Goal: Information Seeking & Learning: Learn about a topic

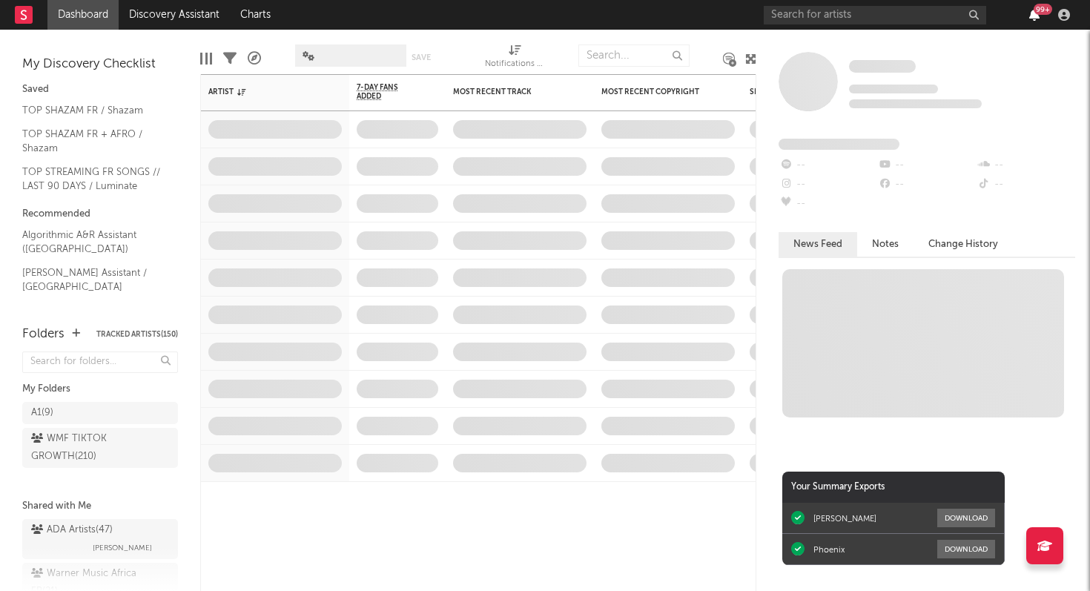
click at [1037, 15] on icon "button" at bounding box center [1035, 15] width 10 height 12
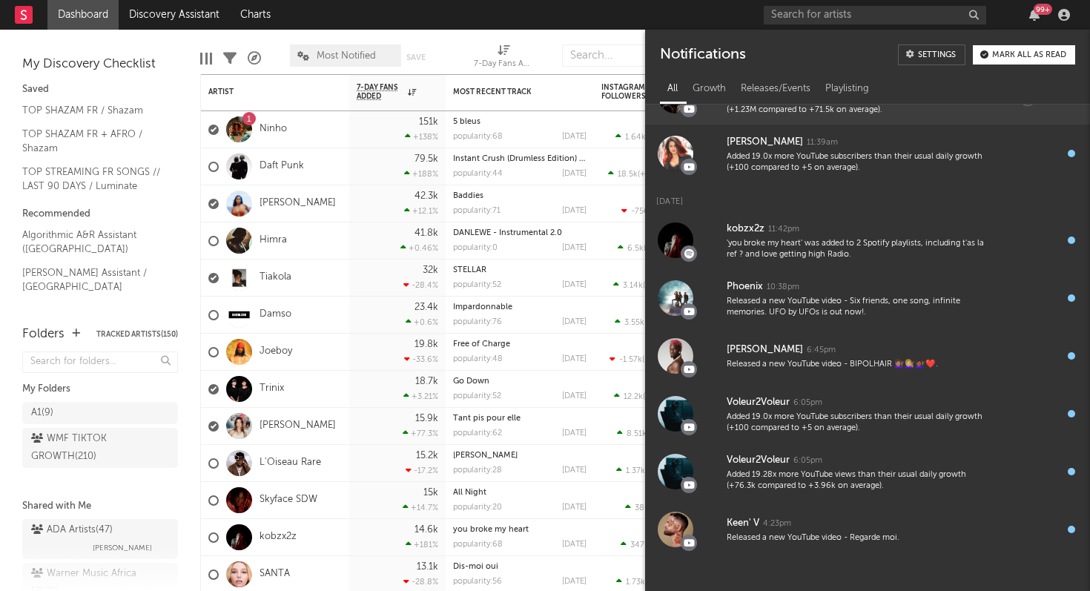
scroll to position [622, 0]
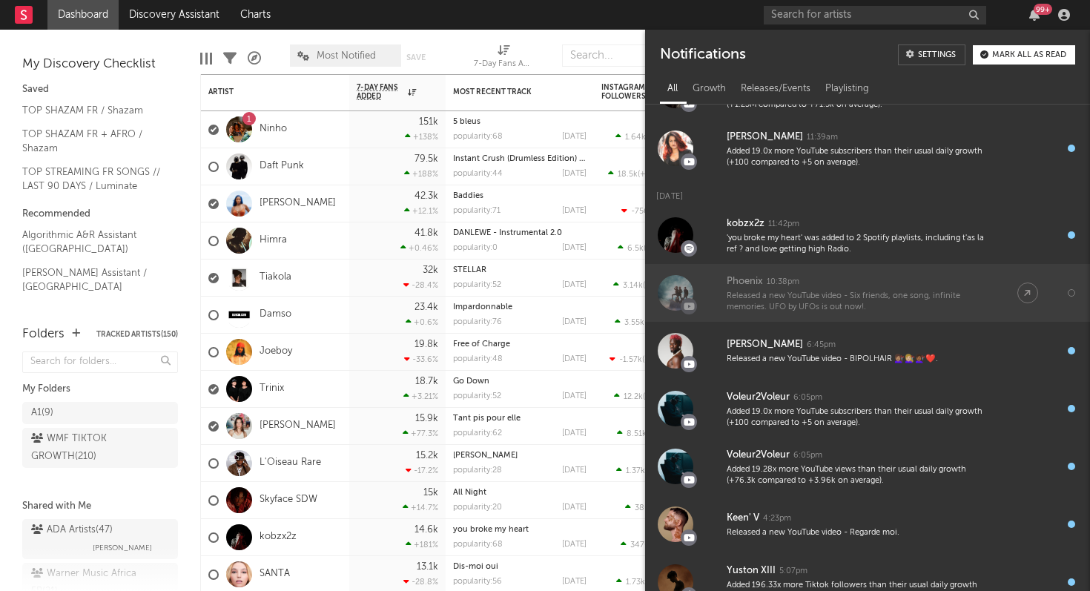
click at [854, 295] on div "Released a new YouTube video - Six friends, one song, infinite memories. UFO by…" at bounding box center [857, 302] width 261 height 23
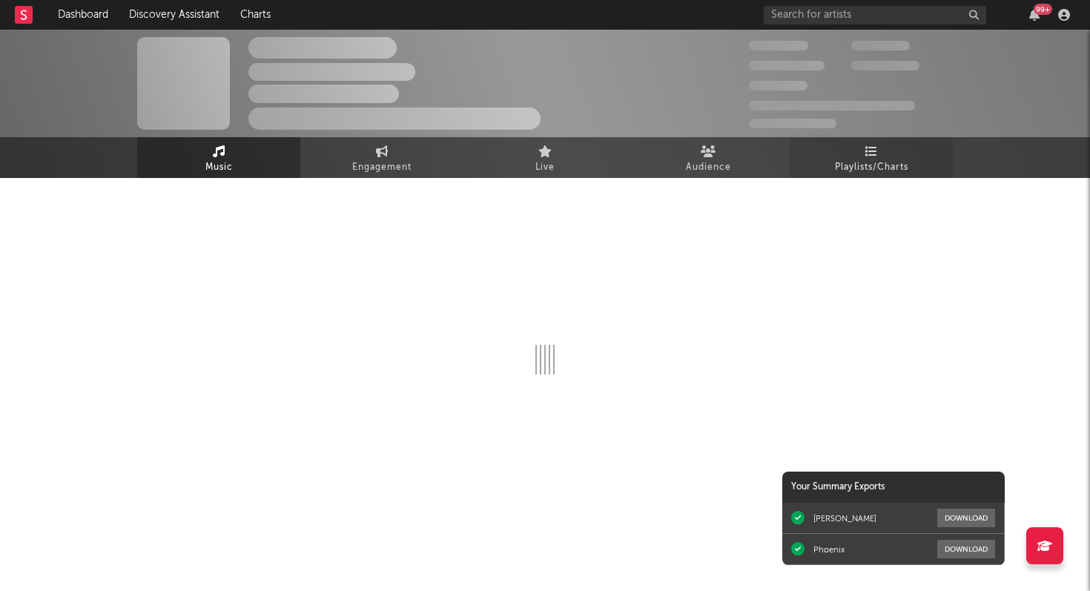
click at [862, 175] on span "Playlists/Charts" at bounding box center [871, 168] width 73 height 18
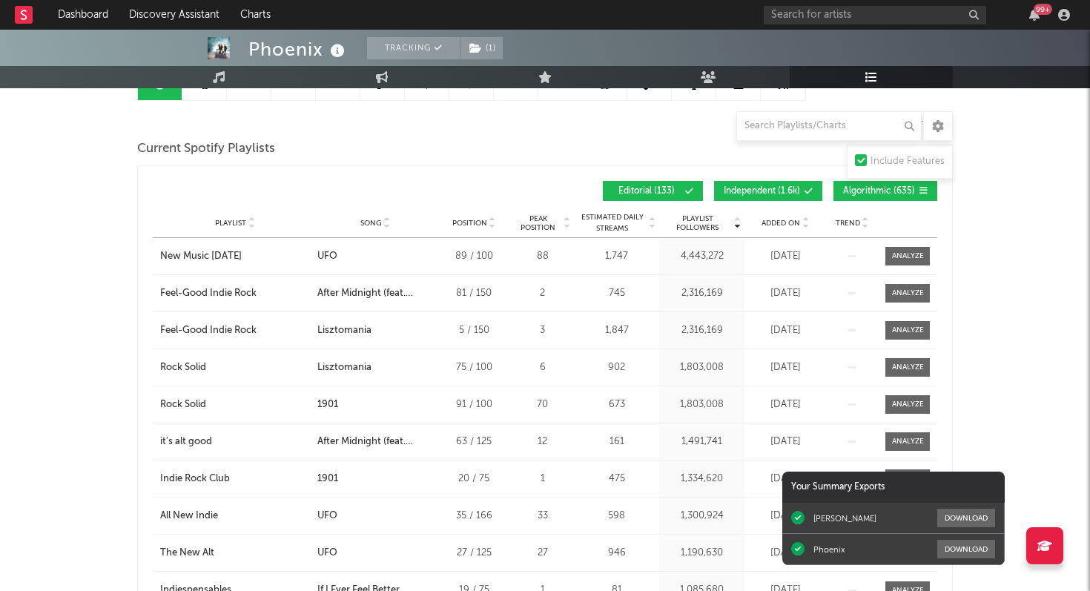
scroll to position [180, 0]
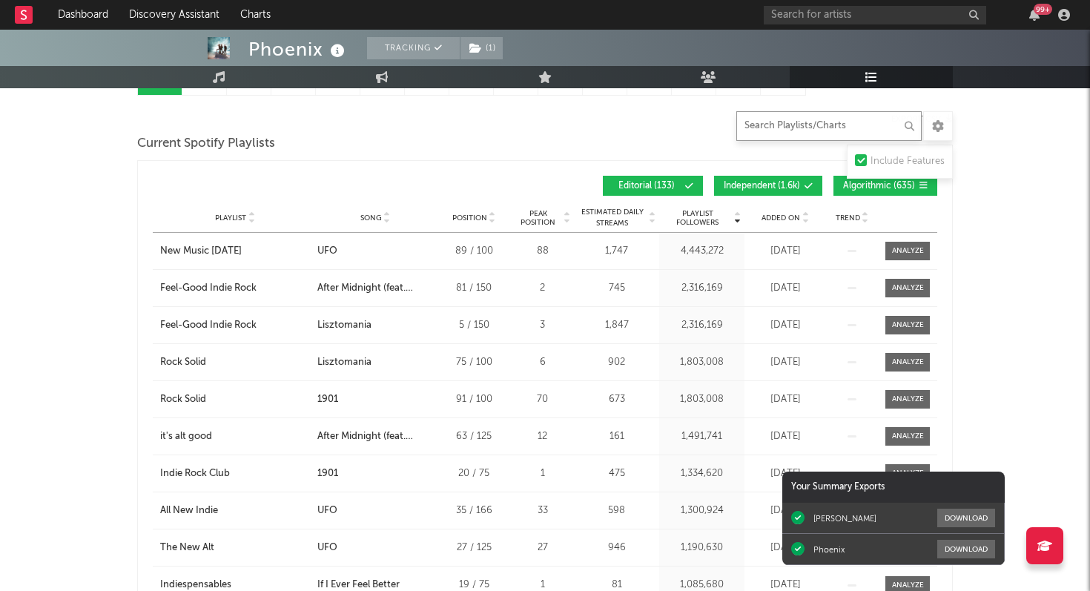
click at [769, 128] on input "text" at bounding box center [829, 126] width 185 height 30
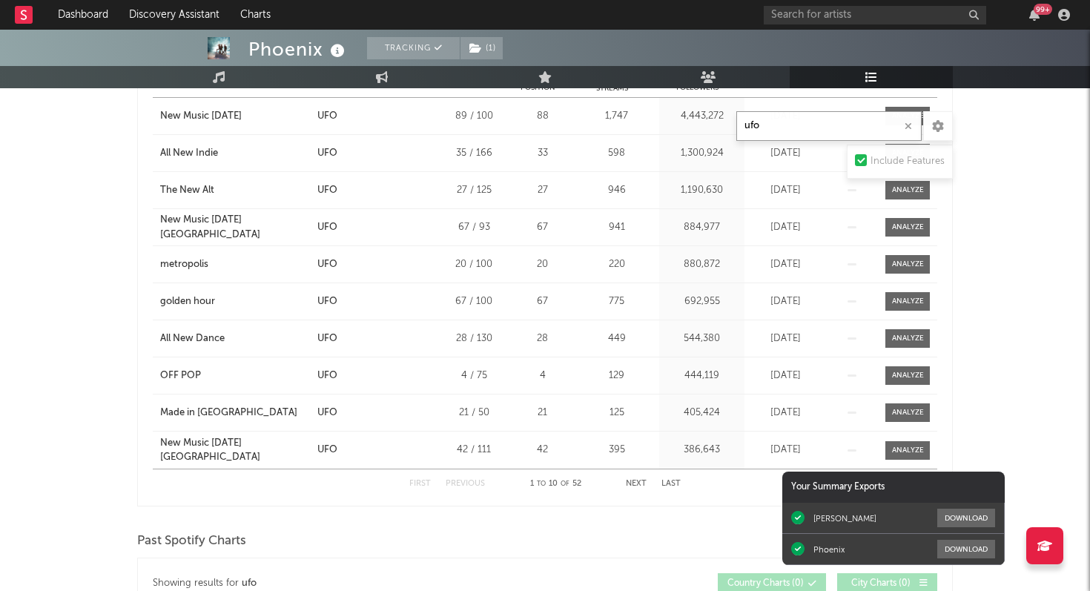
scroll to position [320, 0]
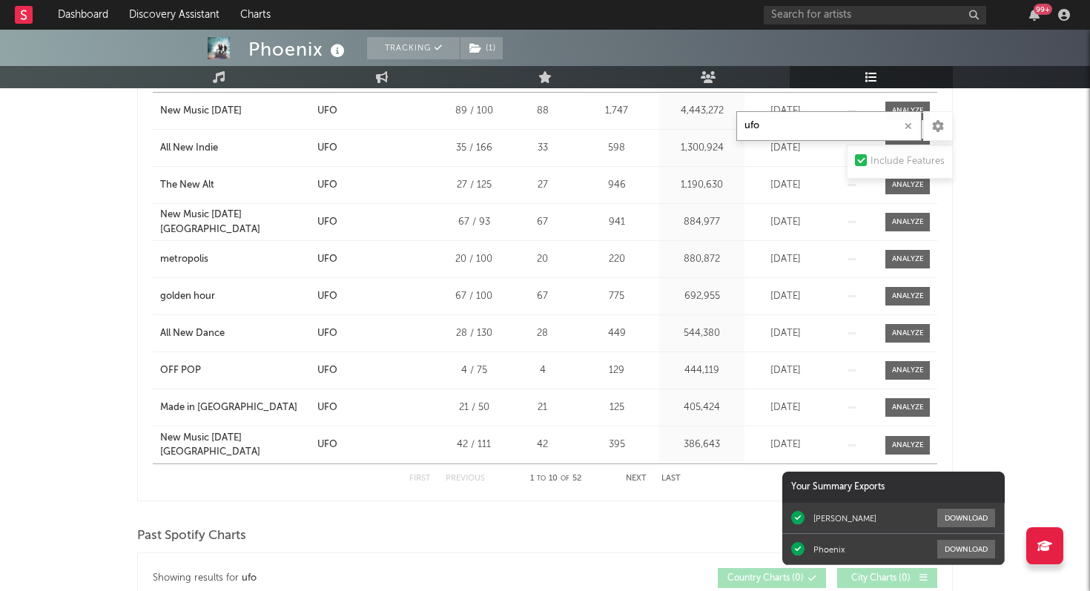
click at [640, 478] on button "Next" at bounding box center [636, 479] width 21 height 8
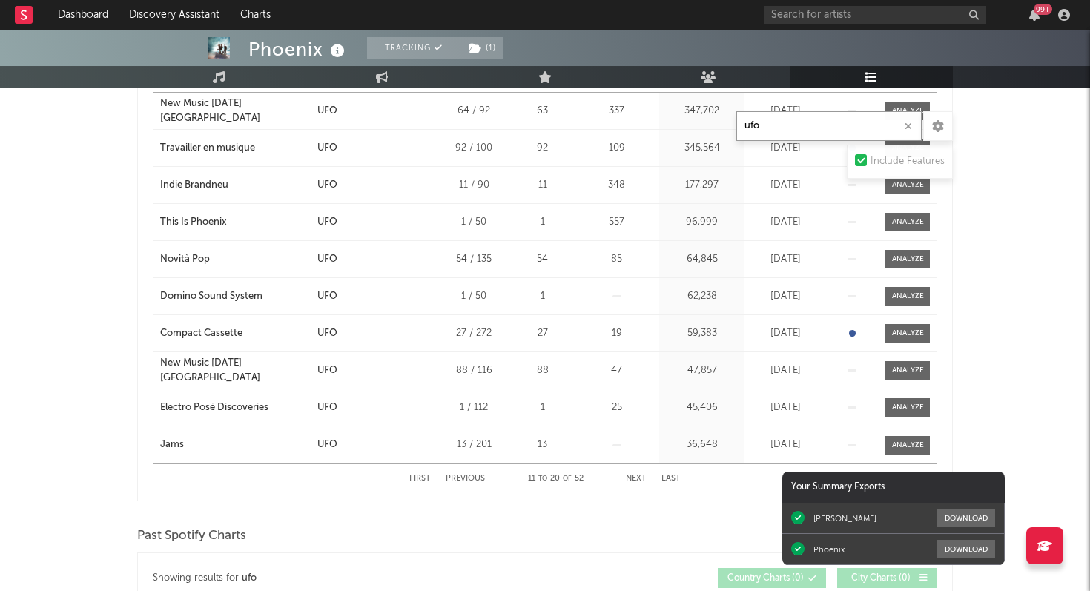
click at [633, 477] on button "Next" at bounding box center [636, 479] width 21 height 8
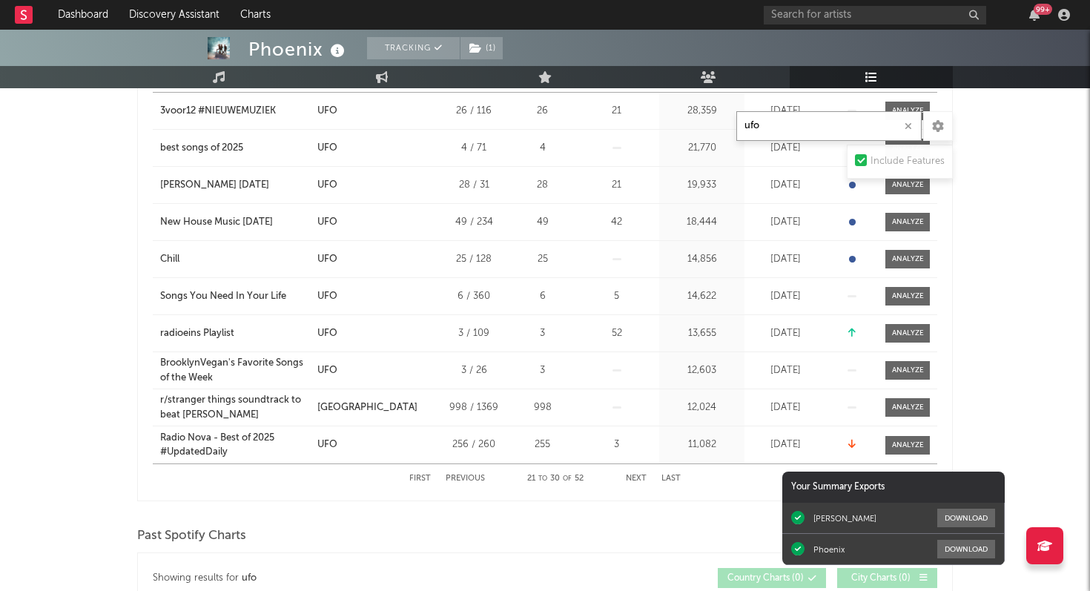
click at [412, 477] on button "First" at bounding box center [420, 479] width 22 height 8
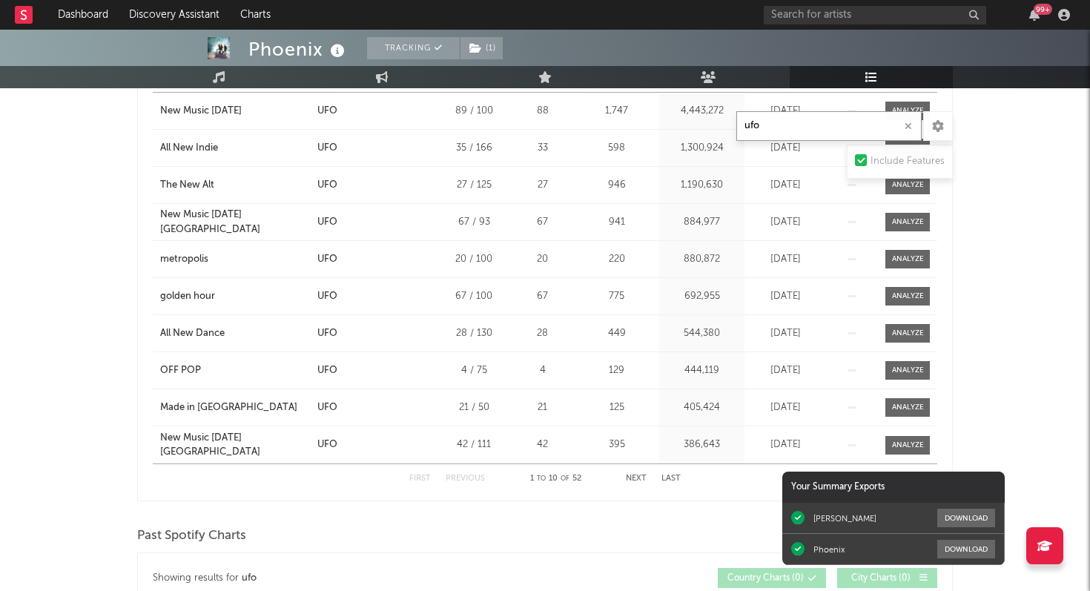
click at [634, 476] on button "Next" at bounding box center [636, 479] width 21 height 8
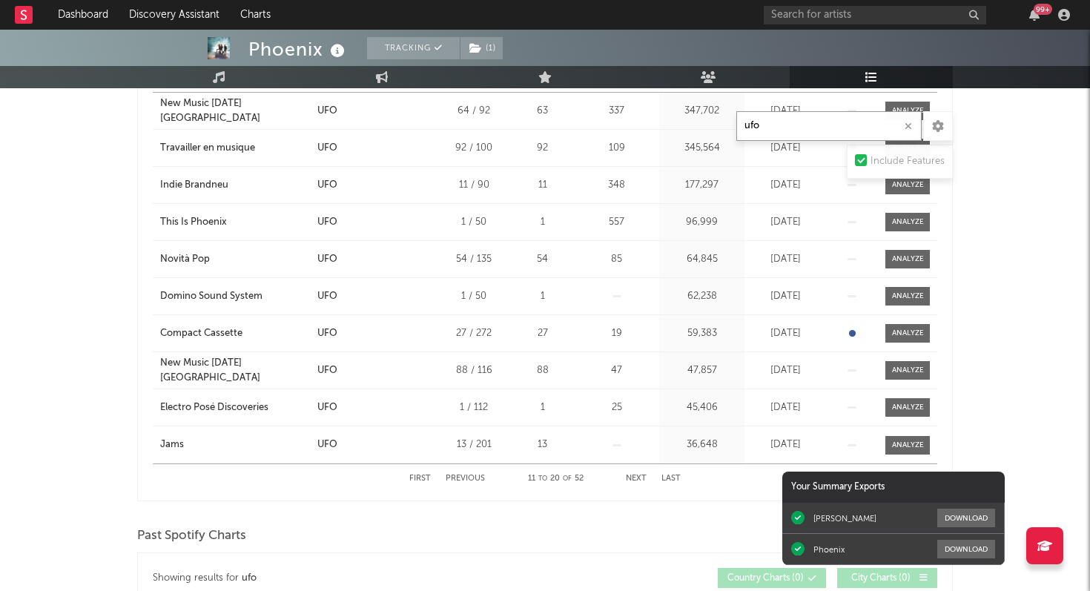
click at [634, 476] on button "Next" at bounding box center [636, 479] width 21 height 8
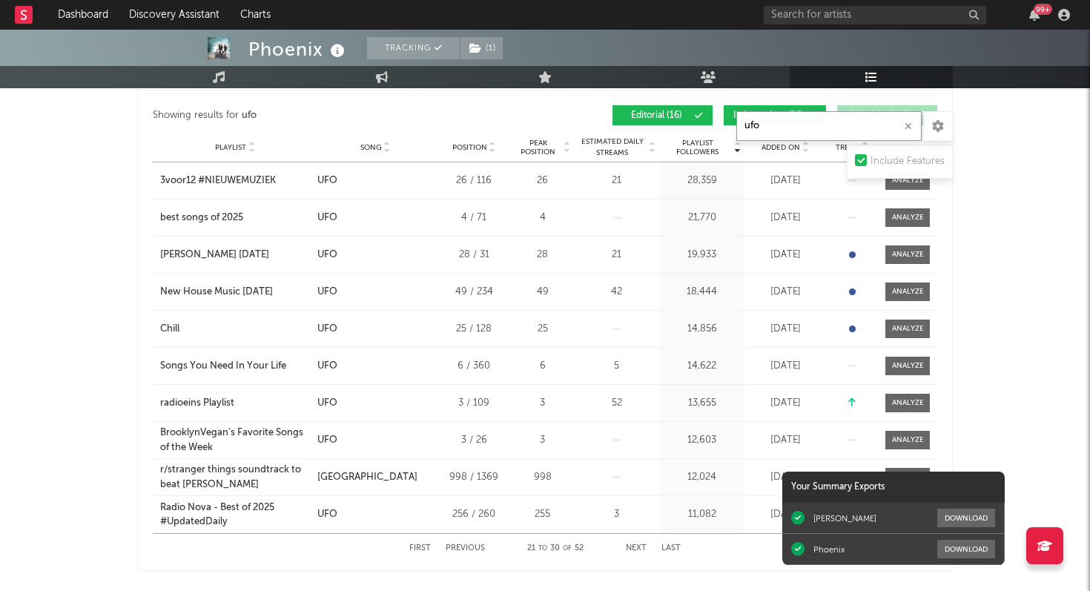
scroll to position [245, 0]
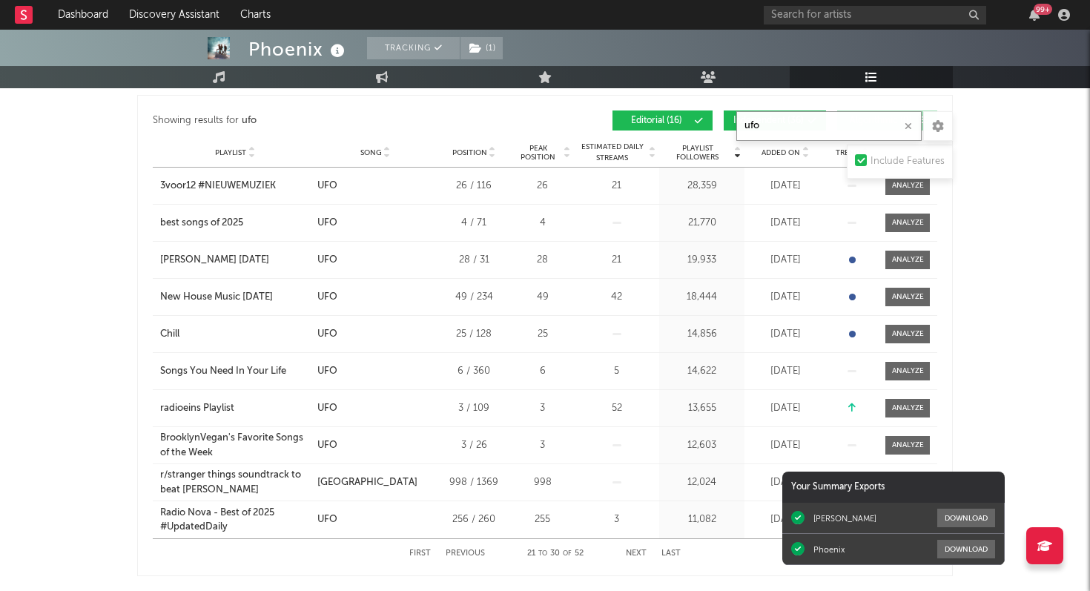
click at [641, 552] on button "Next" at bounding box center [636, 554] width 21 height 8
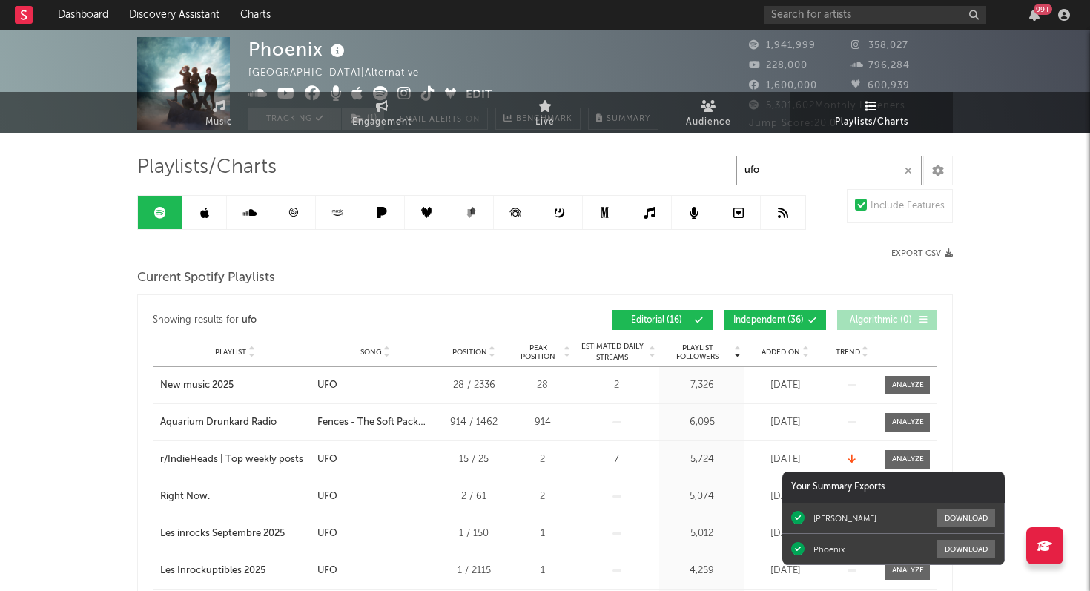
scroll to position [0, 0]
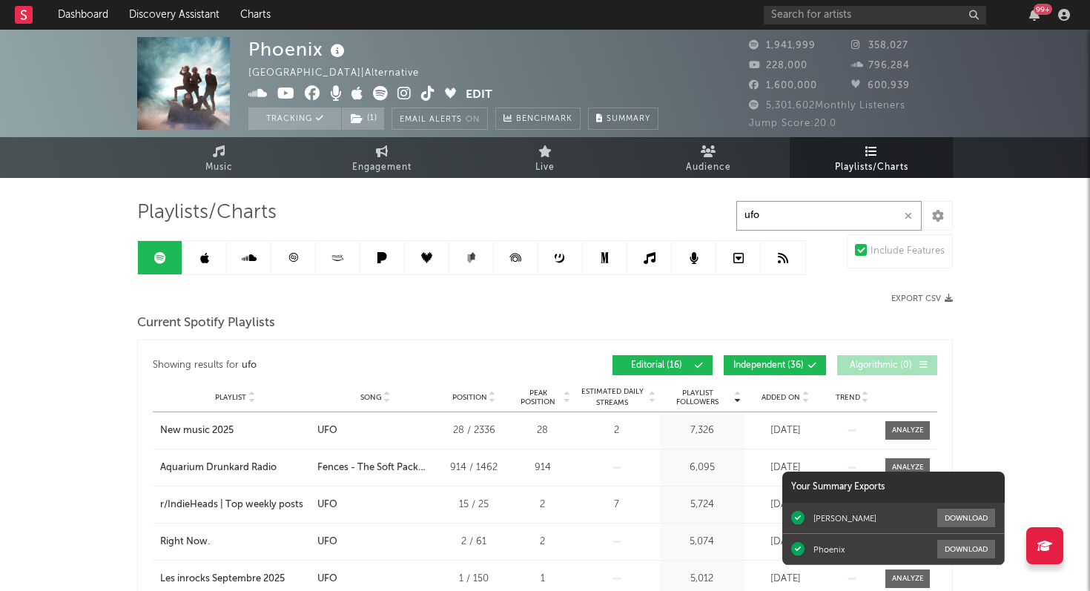
type input "ufo"
click at [209, 259] on link at bounding box center [204, 257] width 45 height 33
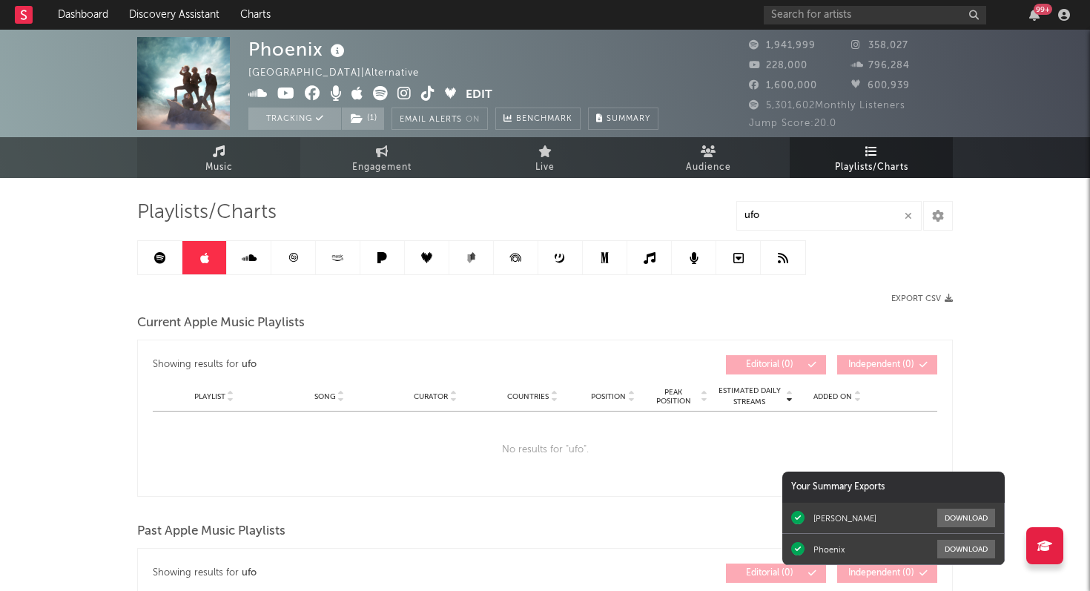
click at [228, 157] on link "Music" at bounding box center [218, 157] width 163 height 41
select select "6m"
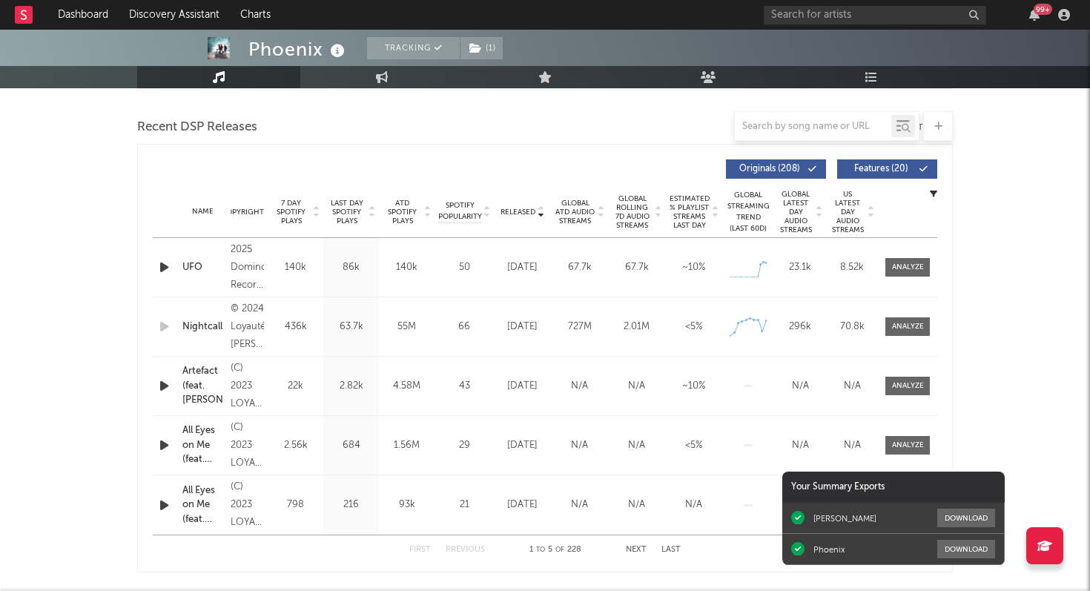
scroll to position [499, 0]
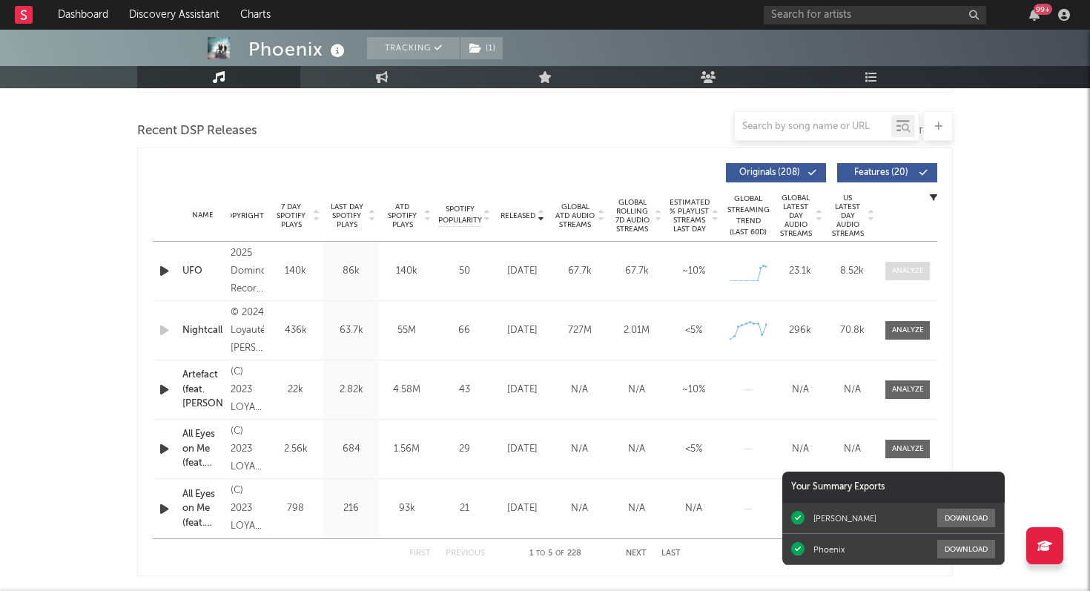
click at [898, 267] on div at bounding box center [908, 271] width 32 height 11
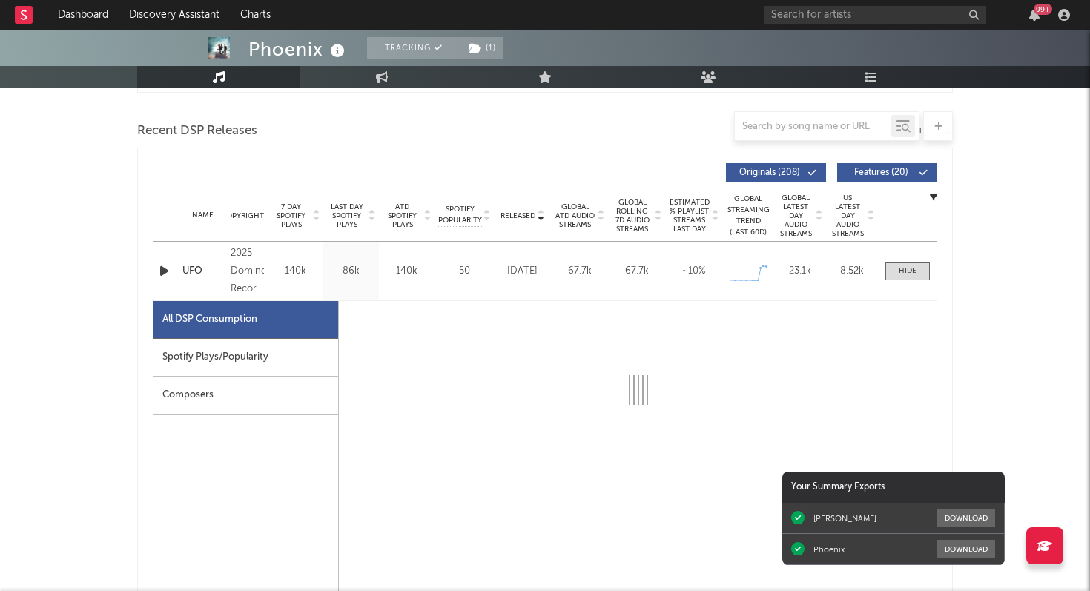
select select "1w"
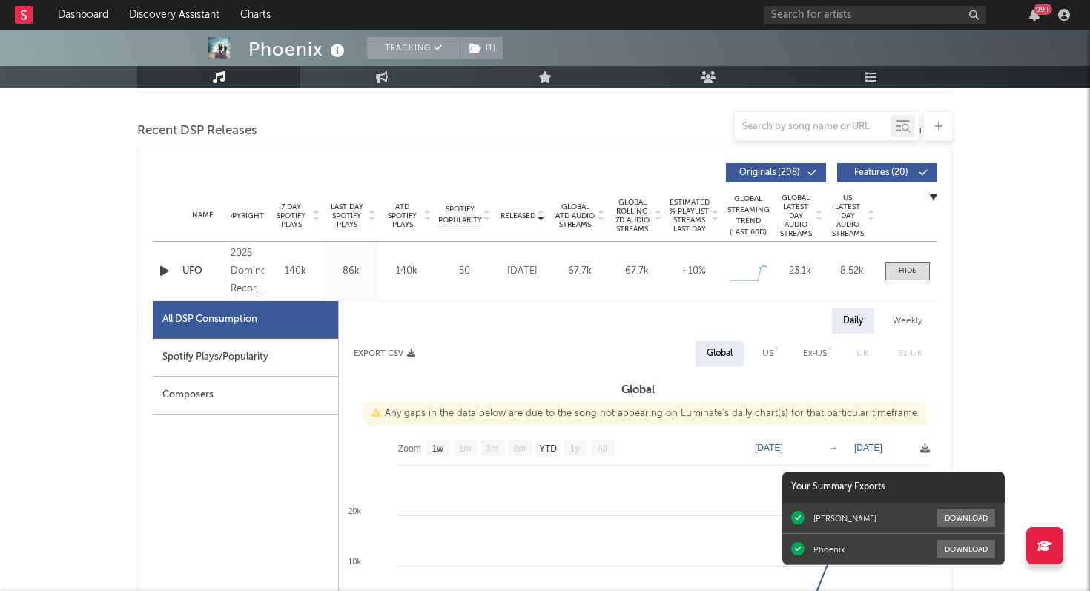
click at [235, 353] on div "Spotify Plays/Popularity" at bounding box center [245, 358] width 185 height 38
select select "1w"
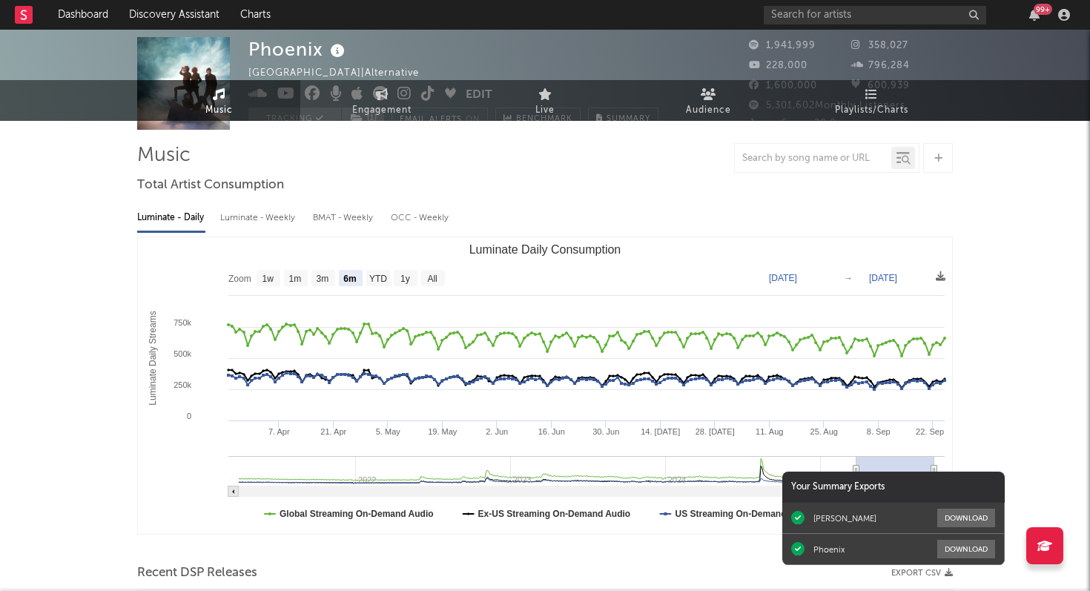
scroll to position [0, 0]
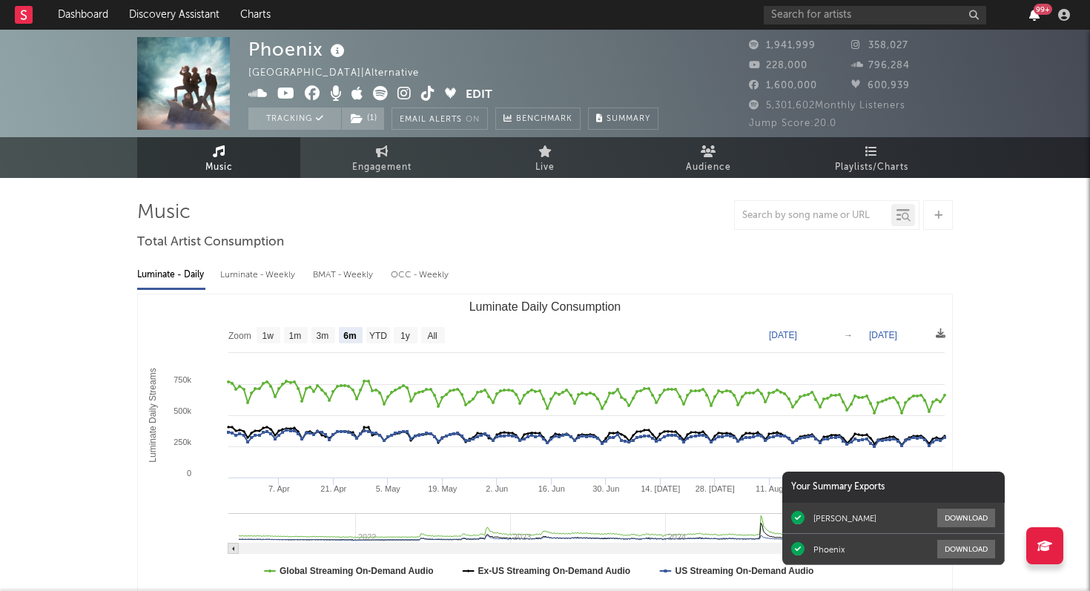
click at [1037, 19] on icon "button" at bounding box center [1035, 15] width 10 height 12
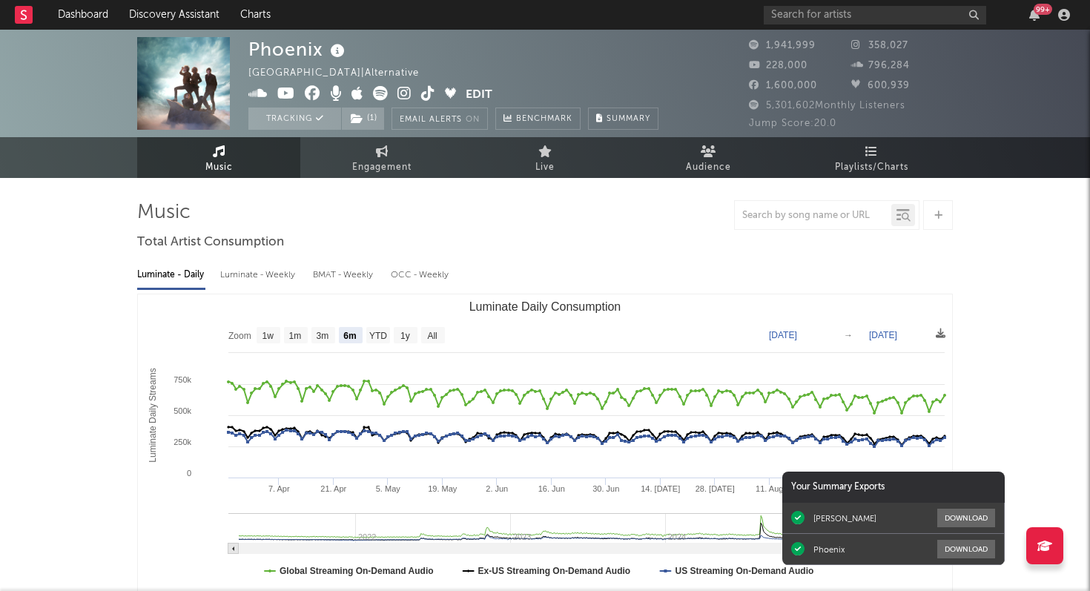
click at [1035, 11] on div "99 +" at bounding box center [1043, 9] width 19 height 11
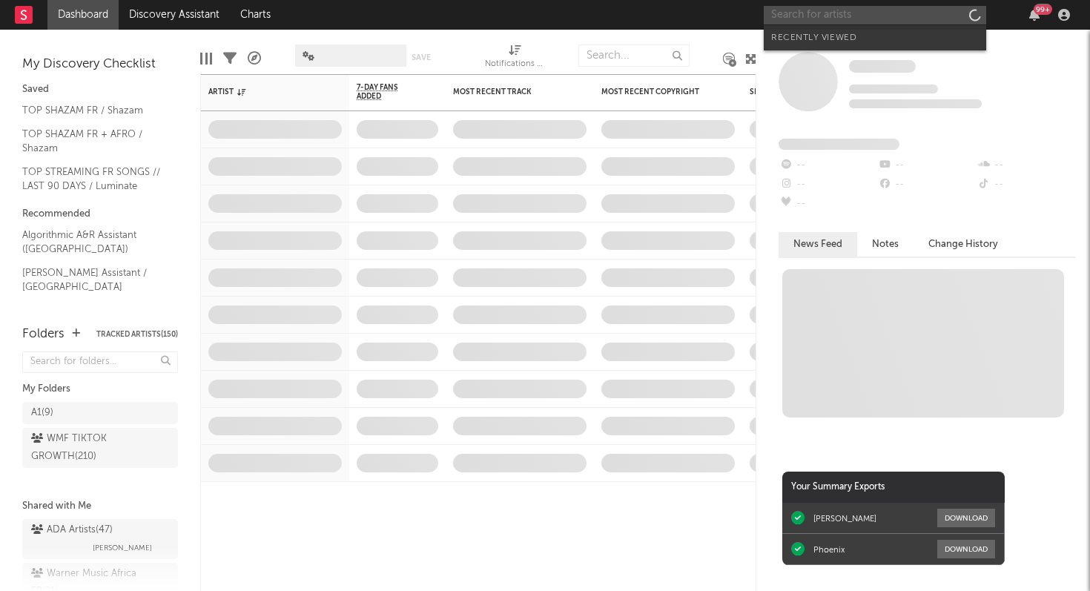
click at [878, 21] on input "text" at bounding box center [875, 15] width 223 height 19
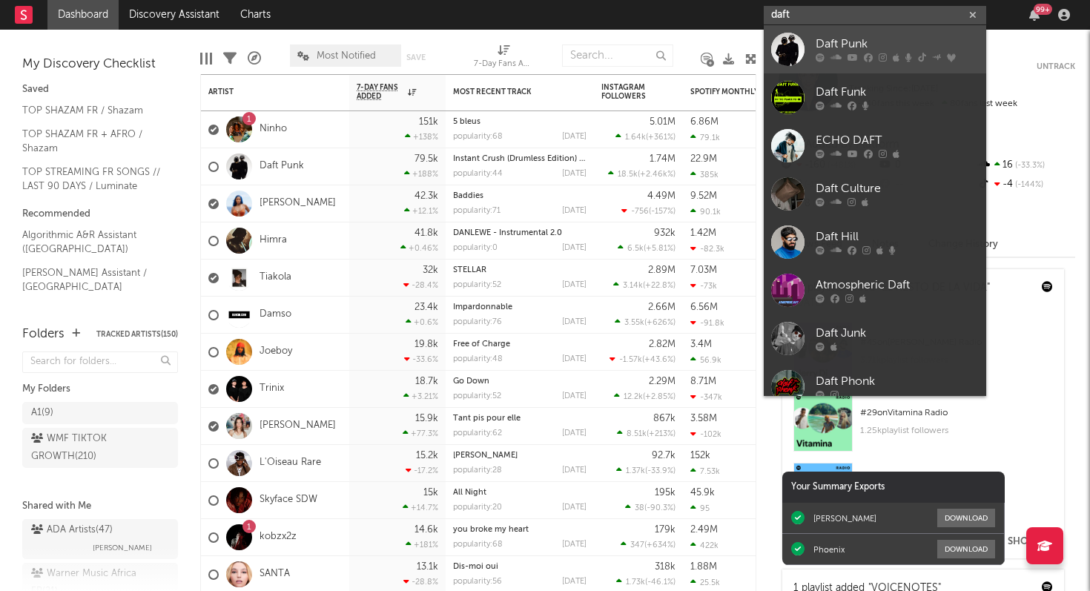
type input "daft"
click at [898, 55] on icon at bounding box center [896, 57] width 7 height 9
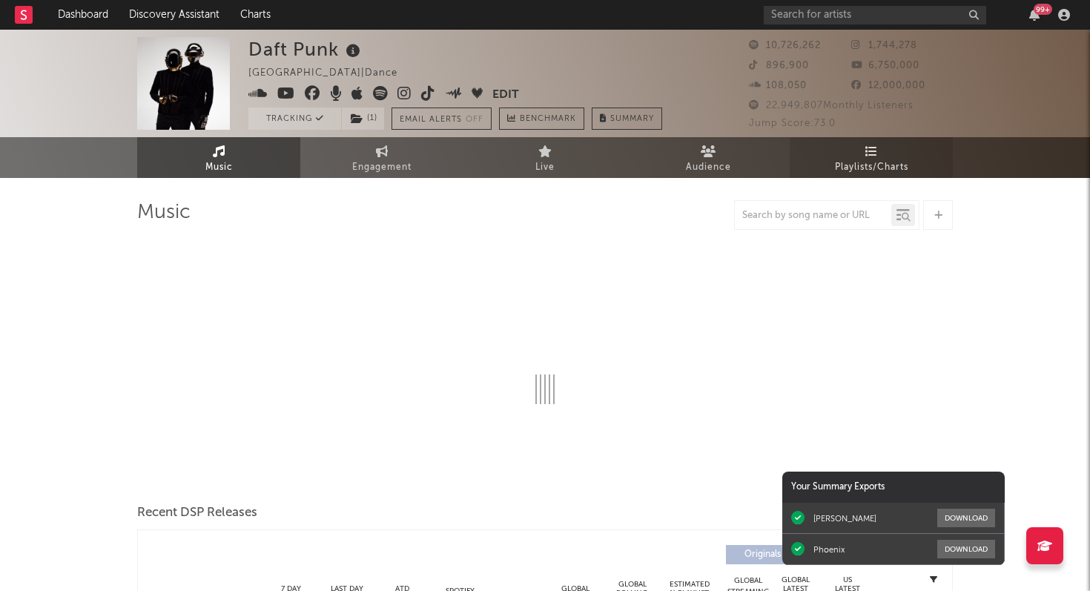
click at [875, 165] on span "Playlists/Charts" at bounding box center [871, 168] width 73 height 18
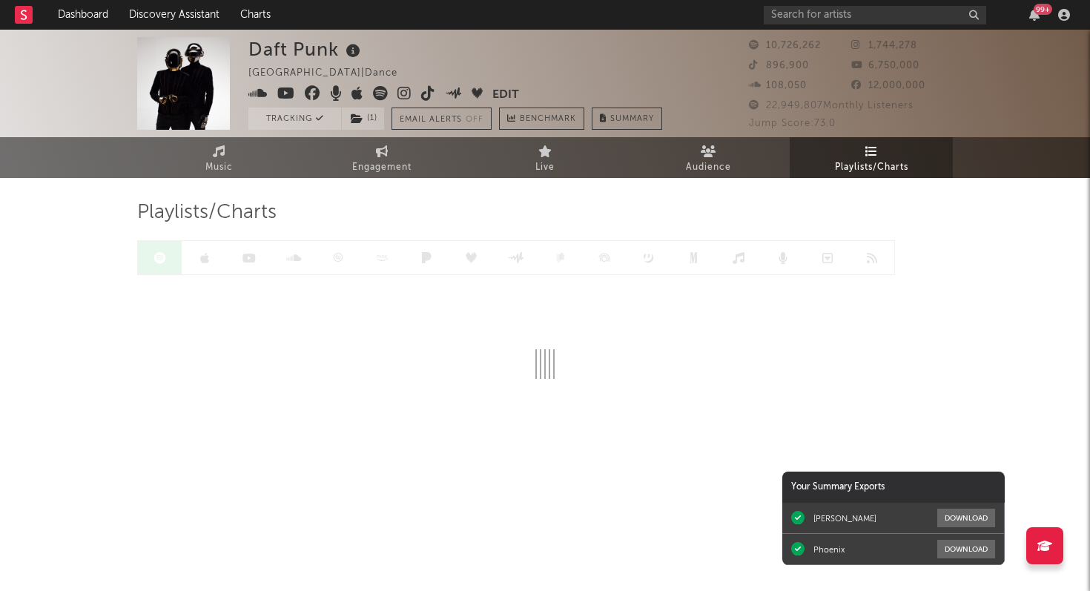
click at [344, 258] on div at bounding box center [516, 257] width 758 height 35
click at [340, 258] on div at bounding box center [516, 257] width 758 height 35
click at [340, 258] on icon at bounding box center [338, 257] width 9 height 9
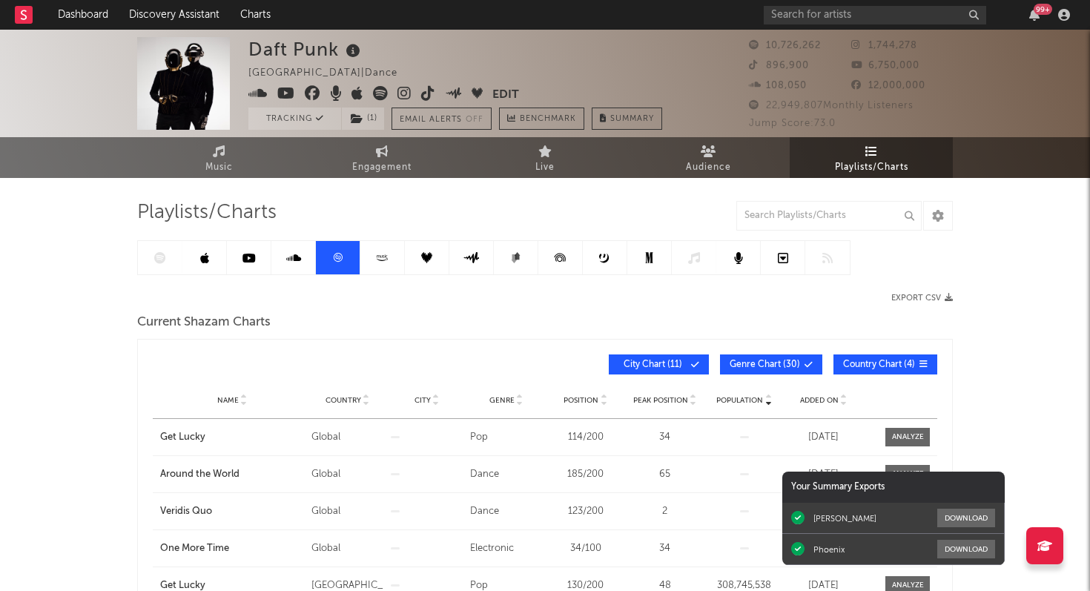
click at [817, 396] on span "Added On" at bounding box center [819, 400] width 39 height 9
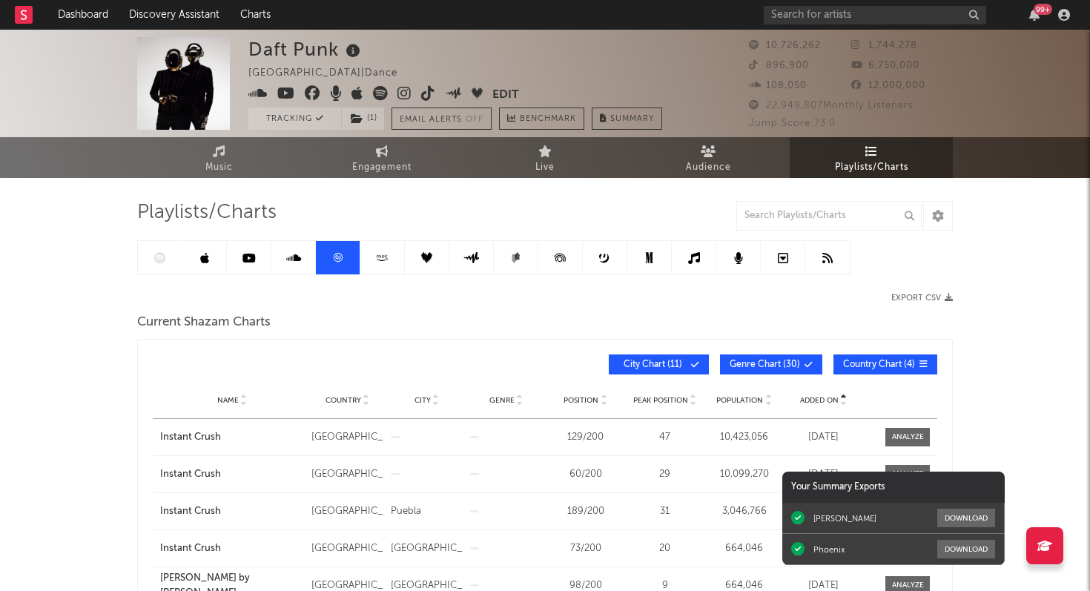
click at [817, 396] on span "Added On" at bounding box center [819, 400] width 39 height 9
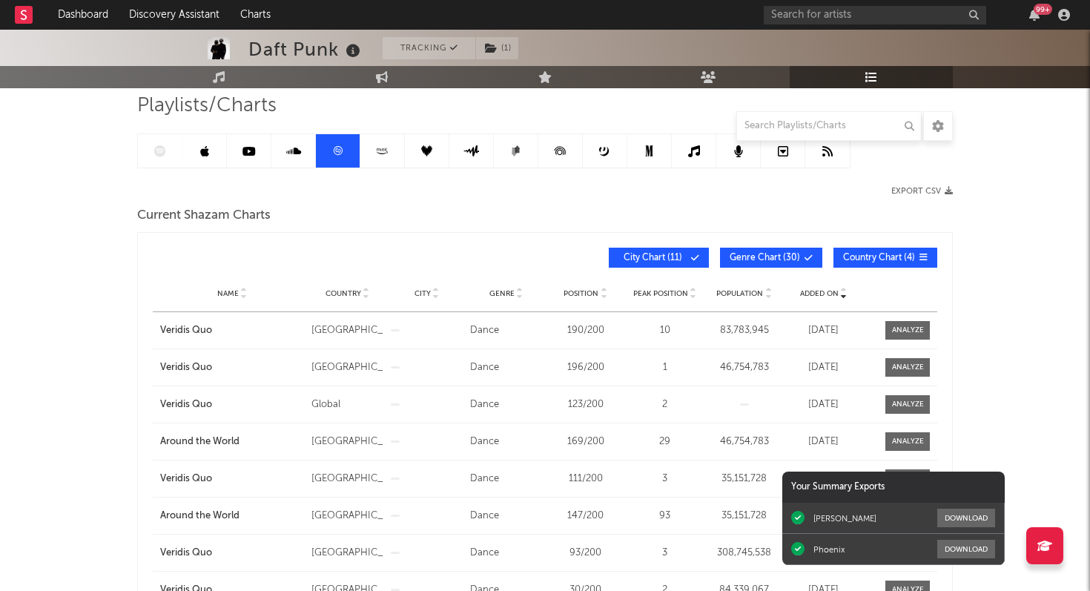
scroll to position [111, 0]
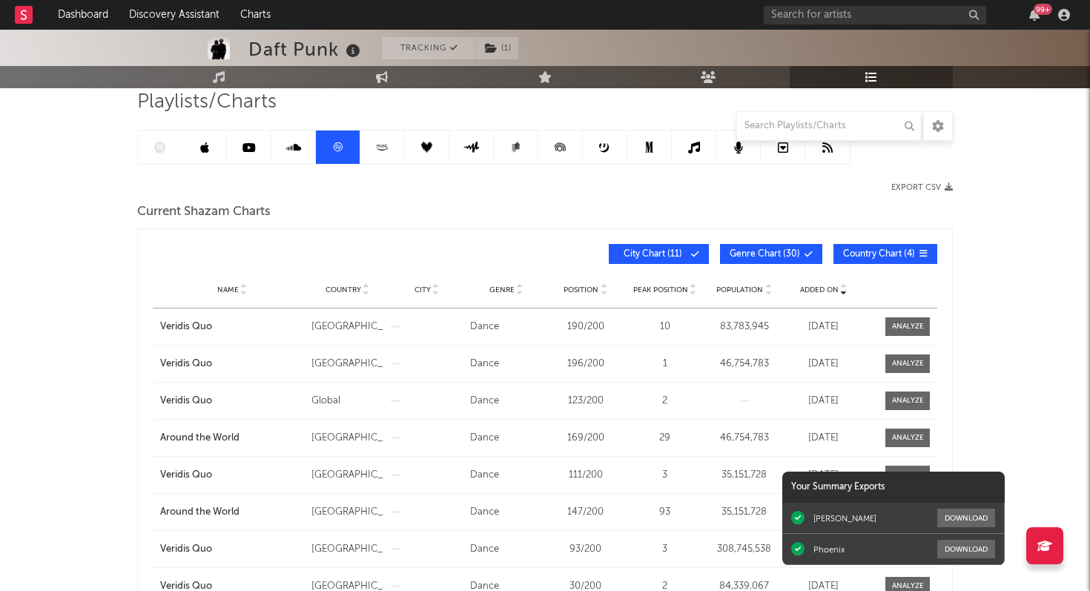
click at [577, 289] on span "Position" at bounding box center [581, 290] width 35 height 9
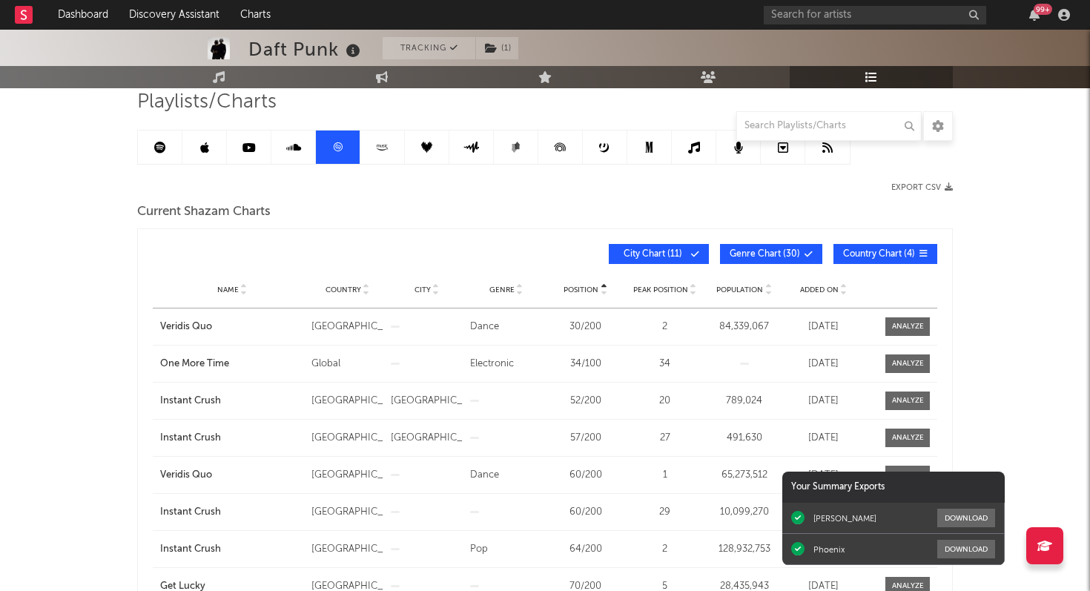
click at [685, 254] on span "City Chart ( 11 )" at bounding box center [653, 254] width 68 height 9
click at [757, 252] on span "Genre Chart ( 30 )" at bounding box center [765, 254] width 70 height 9
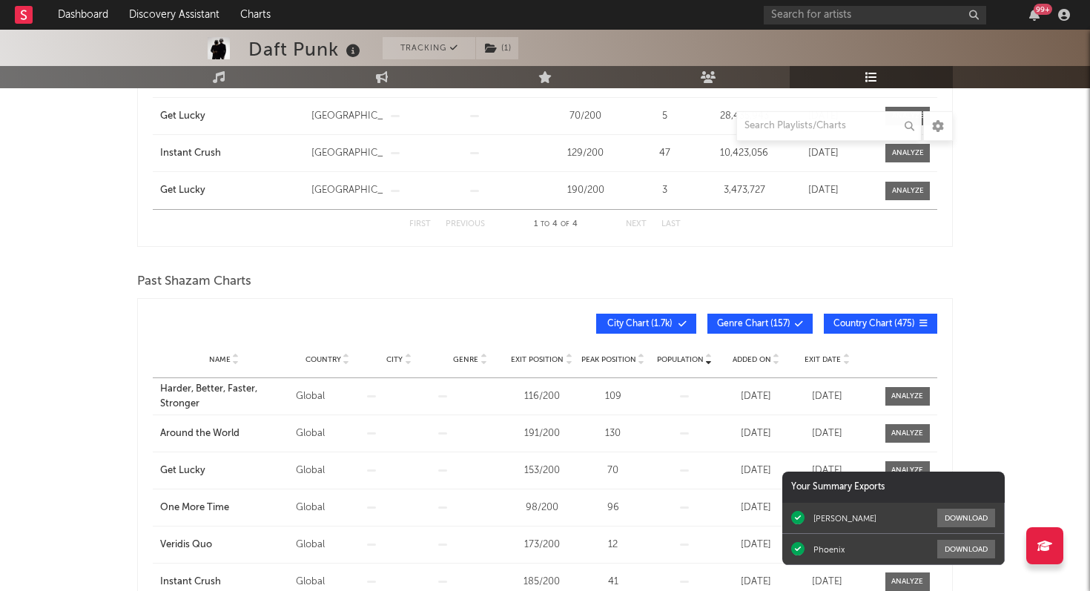
scroll to position [0, 0]
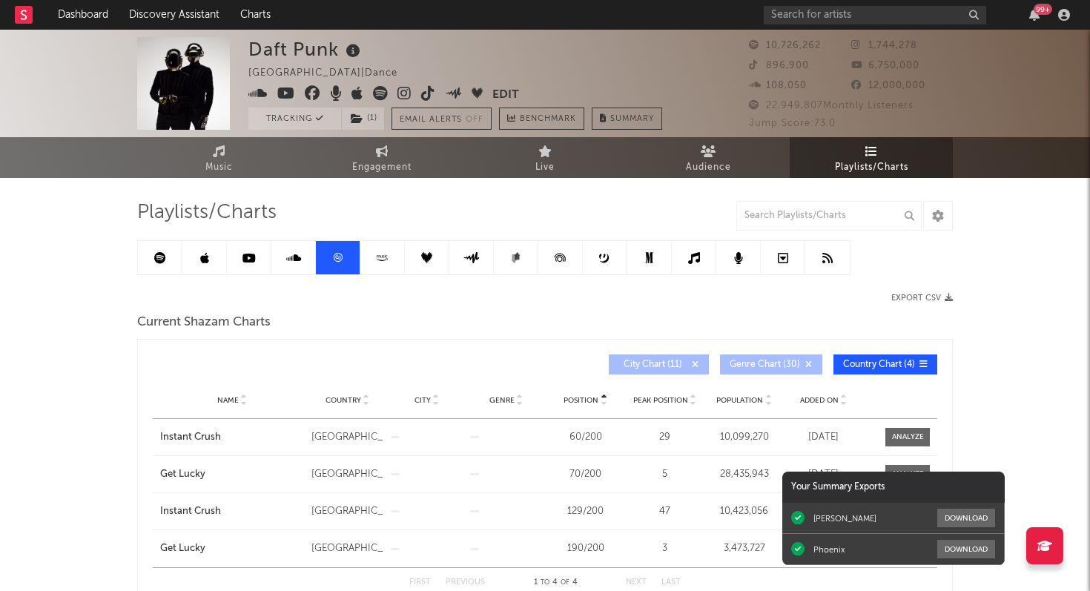
click at [162, 255] on icon at bounding box center [160, 258] width 12 height 12
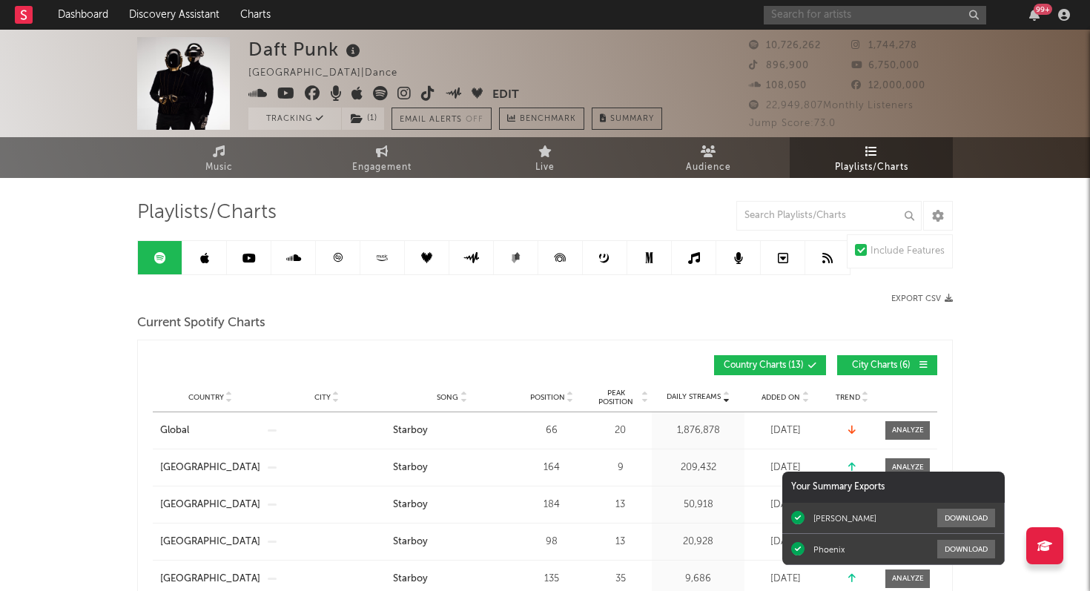
click at [829, 18] on input "text" at bounding box center [875, 15] width 223 height 19
click at [834, 21] on input "text" at bounding box center [875, 15] width 223 height 19
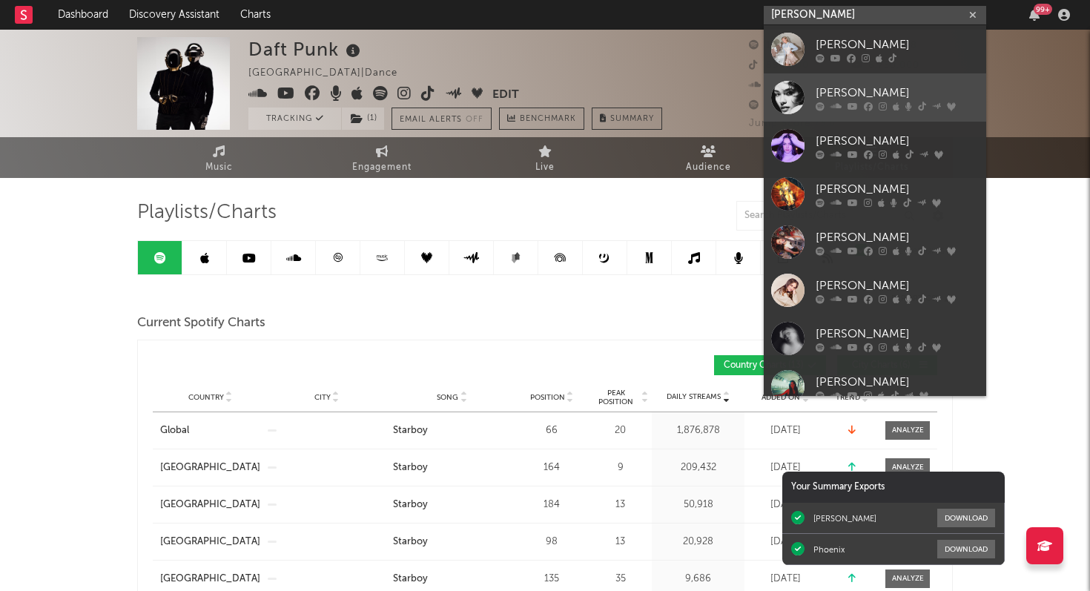
type input "[PERSON_NAME]"
click at [856, 100] on div "[PERSON_NAME]" at bounding box center [897, 93] width 163 height 18
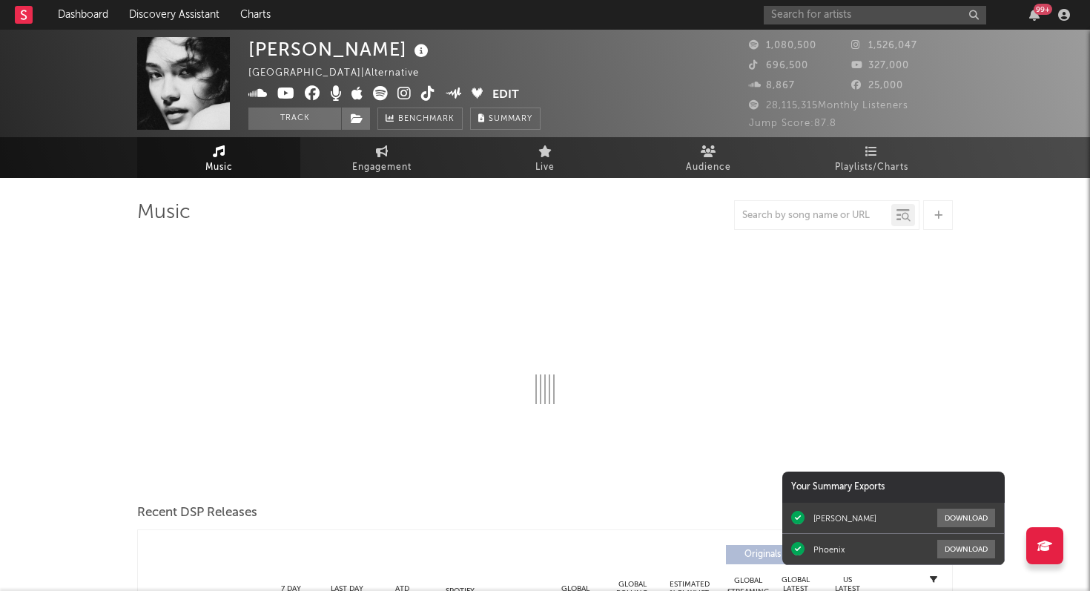
select select "6m"
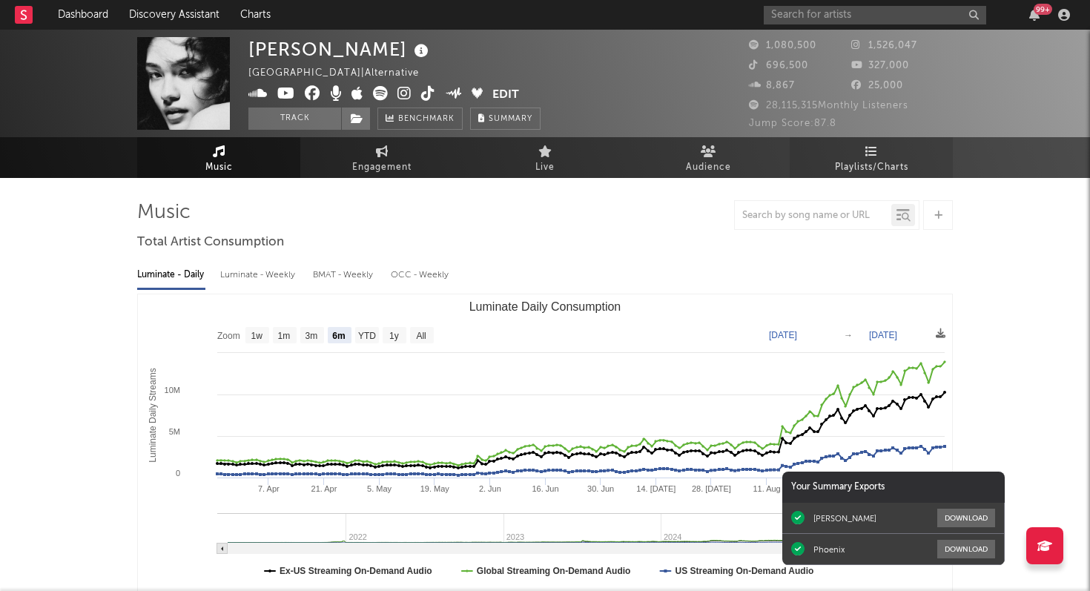
click at [862, 159] on span "Playlists/Charts" at bounding box center [871, 168] width 73 height 18
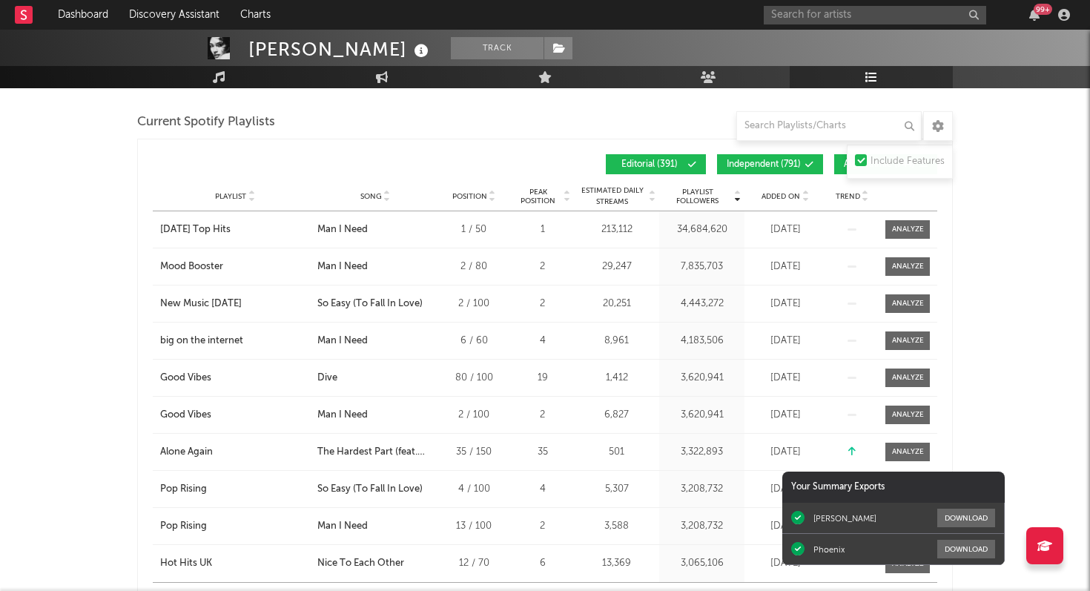
scroll to position [1230, 0]
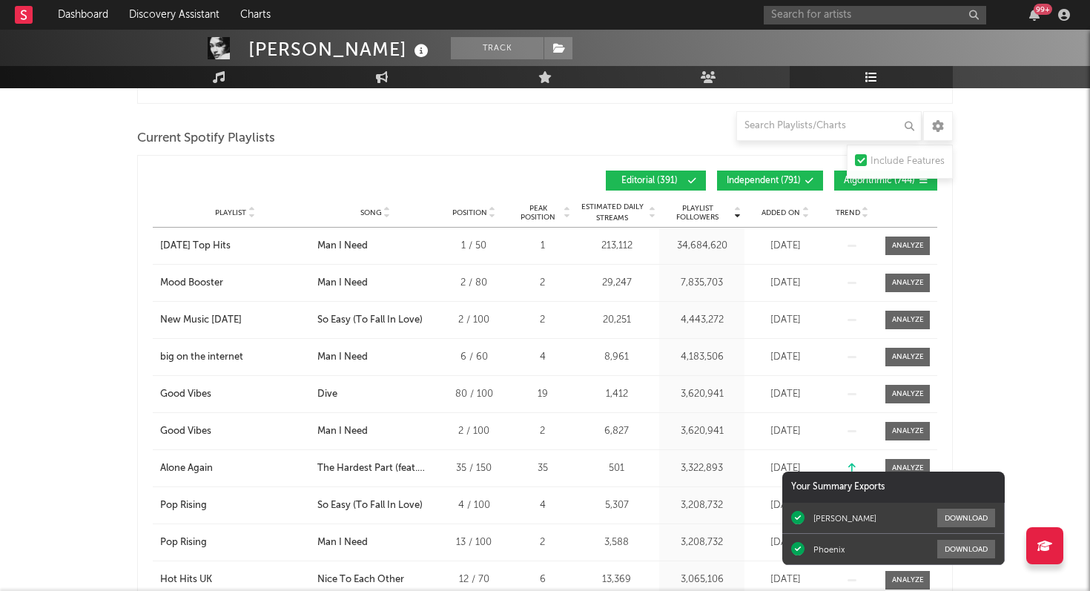
click at [792, 205] on div "Playlist City Song Position Peak Position Estimated Daily Streams Playlist Foll…" at bounding box center [545, 213] width 785 height 30
click at [789, 223] on div "Playlist City Song Position Peak Position Estimated Daily Streams Playlist Foll…" at bounding box center [545, 213] width 785 height 30
click at [789, 217] on div "Added On" at bounding box center [786, 212] width 74 height 11
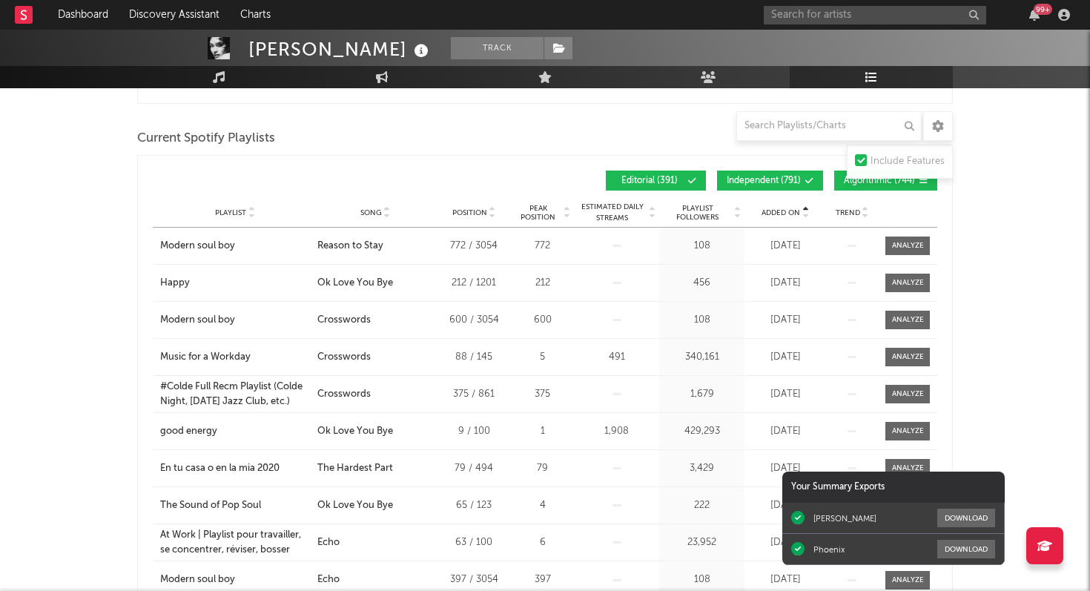
click at [789, 217] on div "Added On" at bounding box center [786, 212] width 74 height 11
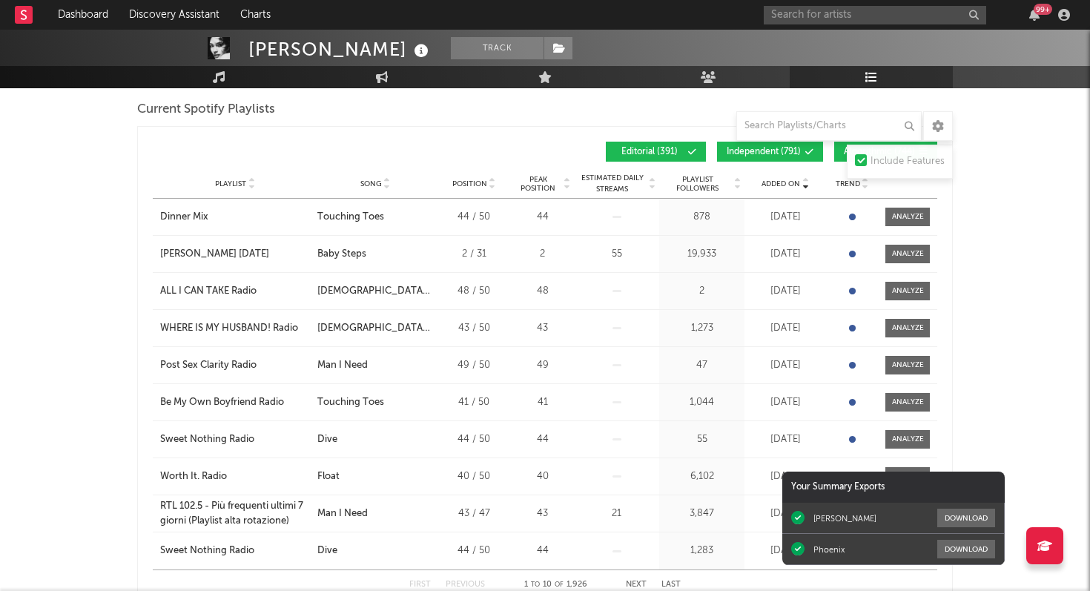
scroll to position [1226, 0]
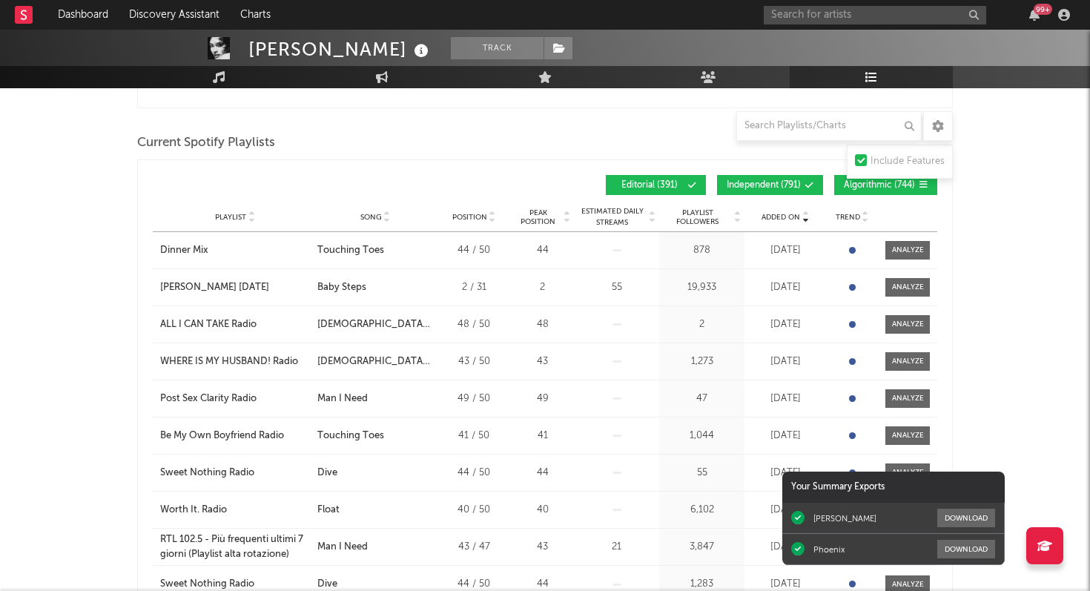
click at [694, 215] on span "Playlist Followers" at bounding box center [697, 217] width 69 height 18
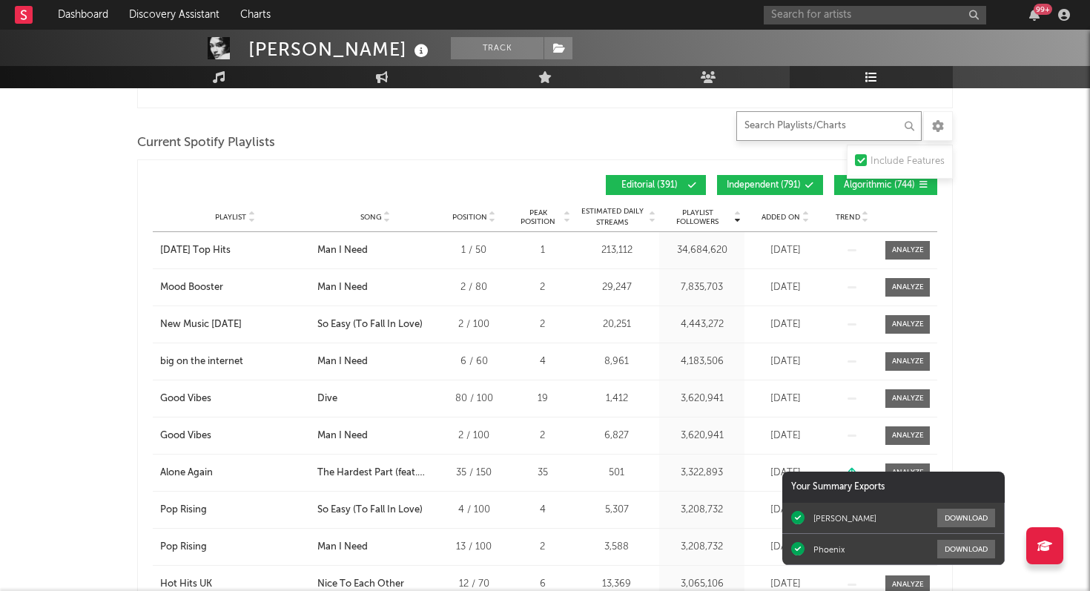
click at [774, 125] on input "text" at bounding box center [829, 126] width 185 height 30
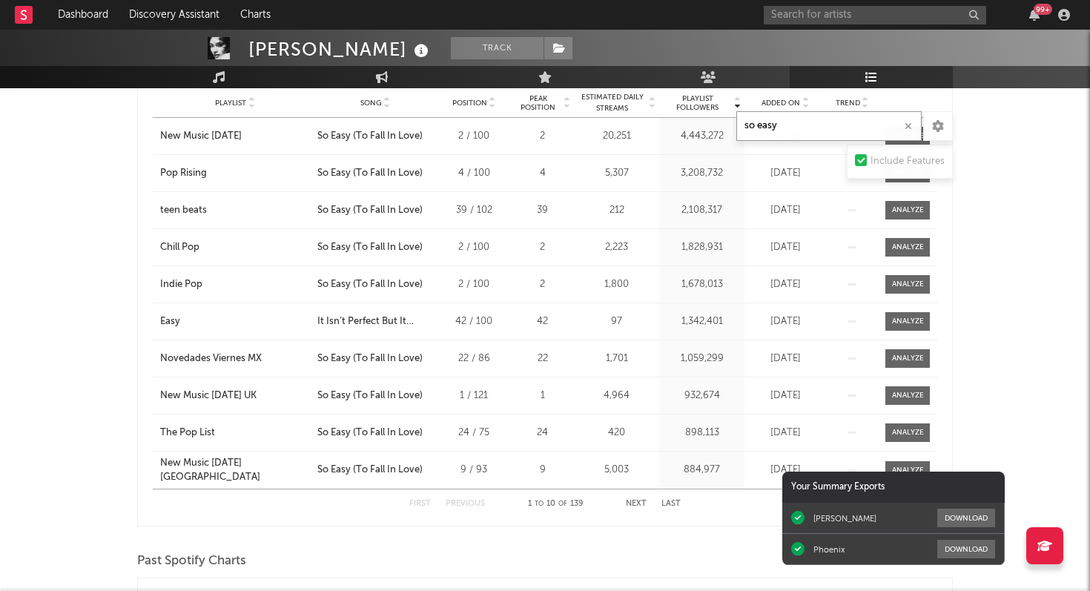
scroll to position [1039, 0]
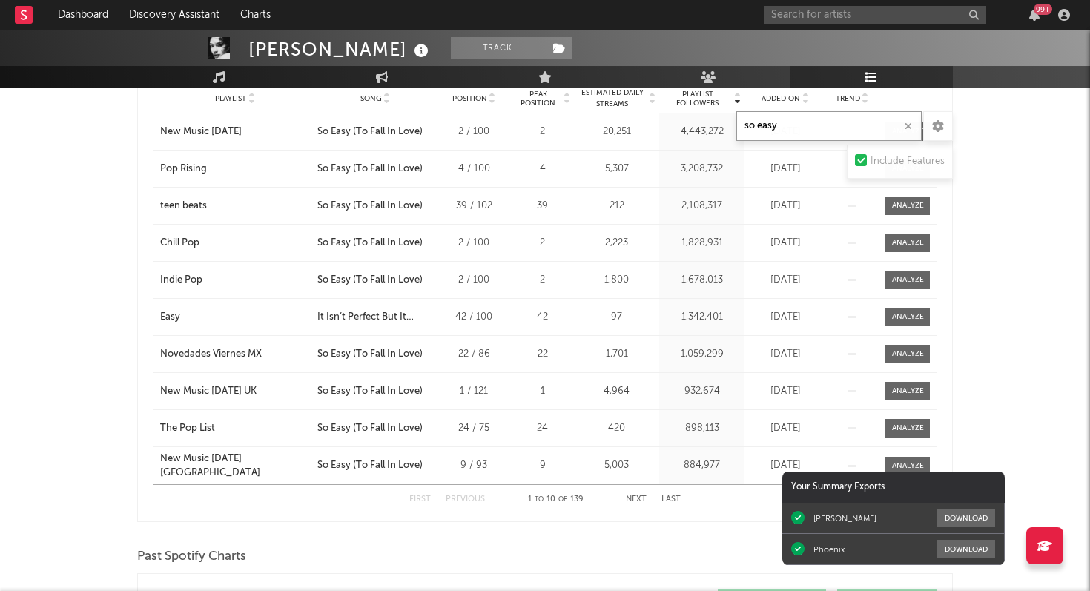
click at [641, 501] on button "Next" at bounding box center [636, 500] width 21 height 8
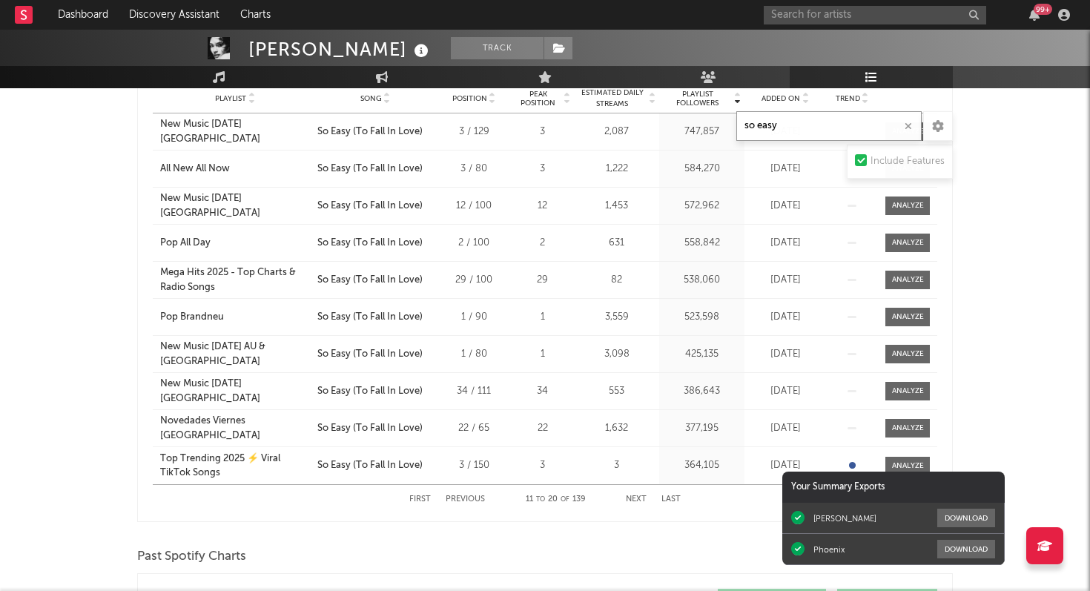
click at [642, 501] on button "Next" at bounding box center [636, 500] width 21 height 8
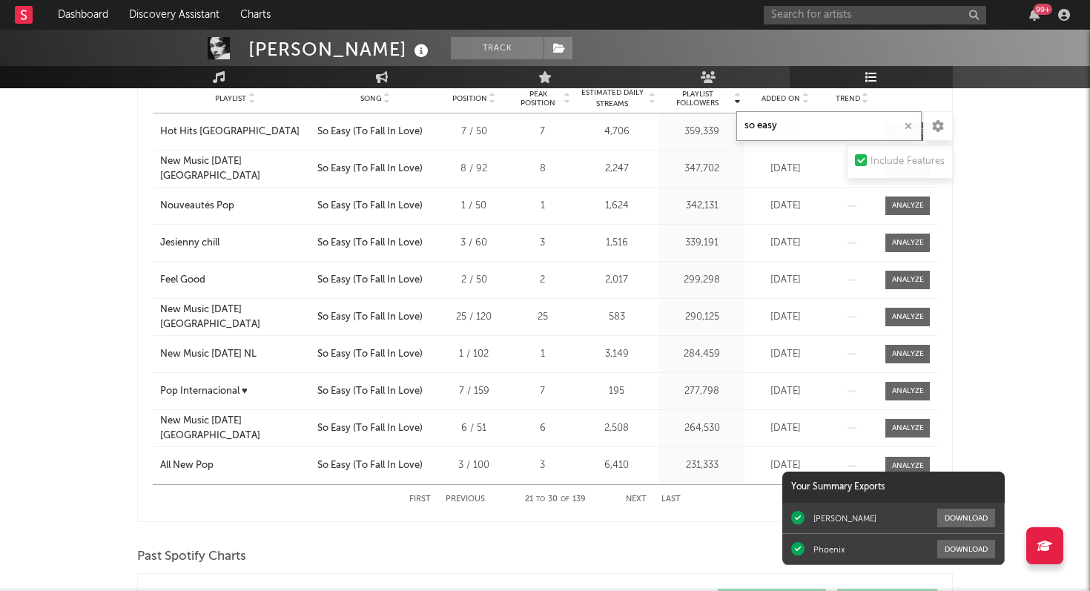
click at [642, 501] on button "Next" at bounding box center [636, 500] width 21 height 8
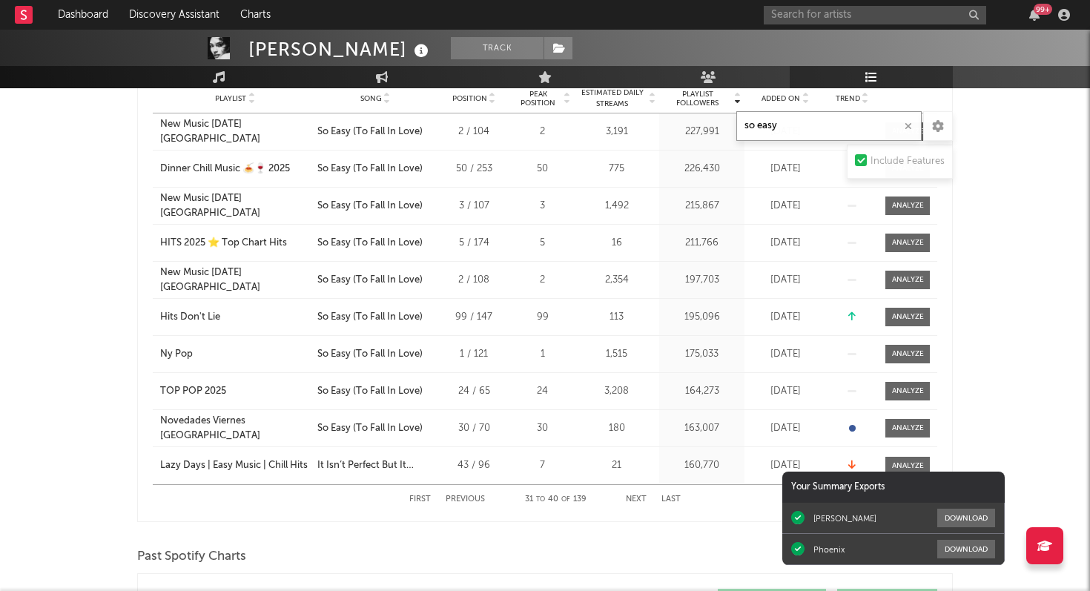
click at [642, 501] on button "Next" at bounding box center [636, 500] width 21 height 8
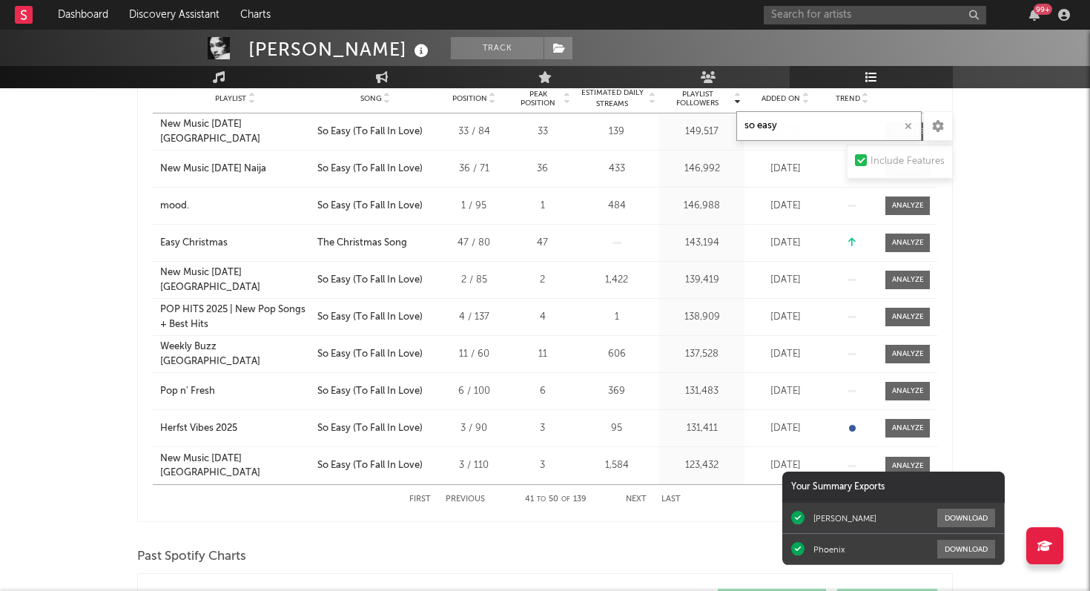
click at [642, 501] on button "Next" at bounding box center [636, 500] width 21 height 8
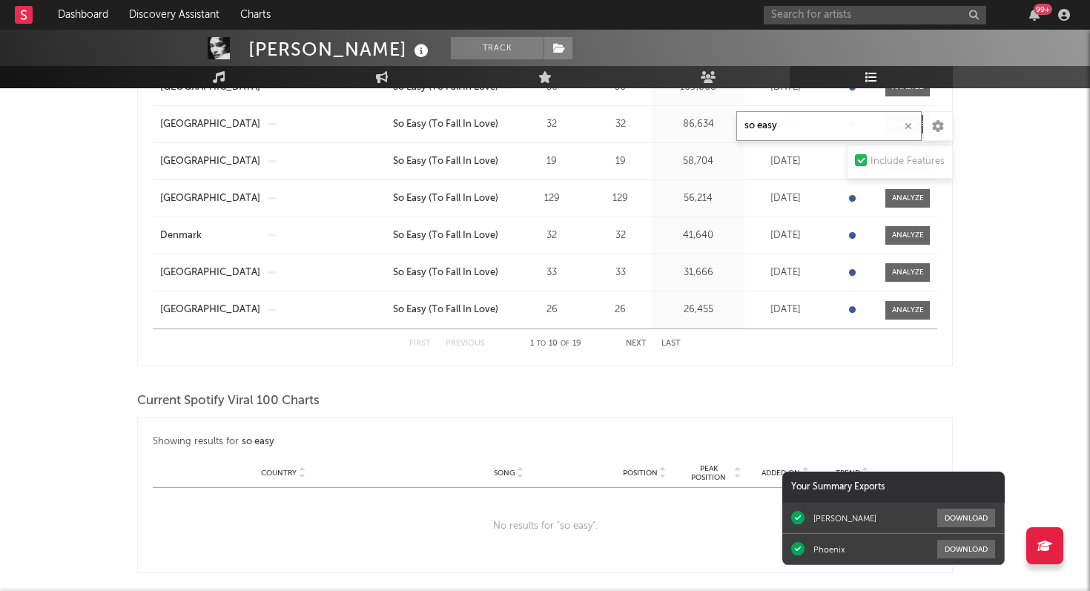
scroll to position [0, 0]
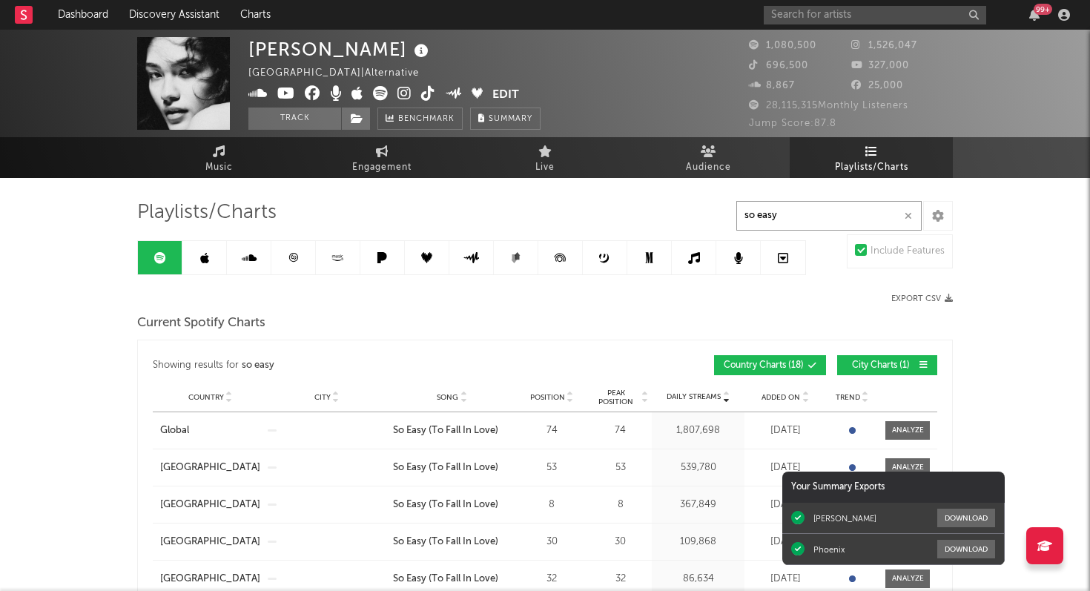
type input "so easy"
click at [295, 260] on icon at bounding box center [293, 257] width 11 height 11
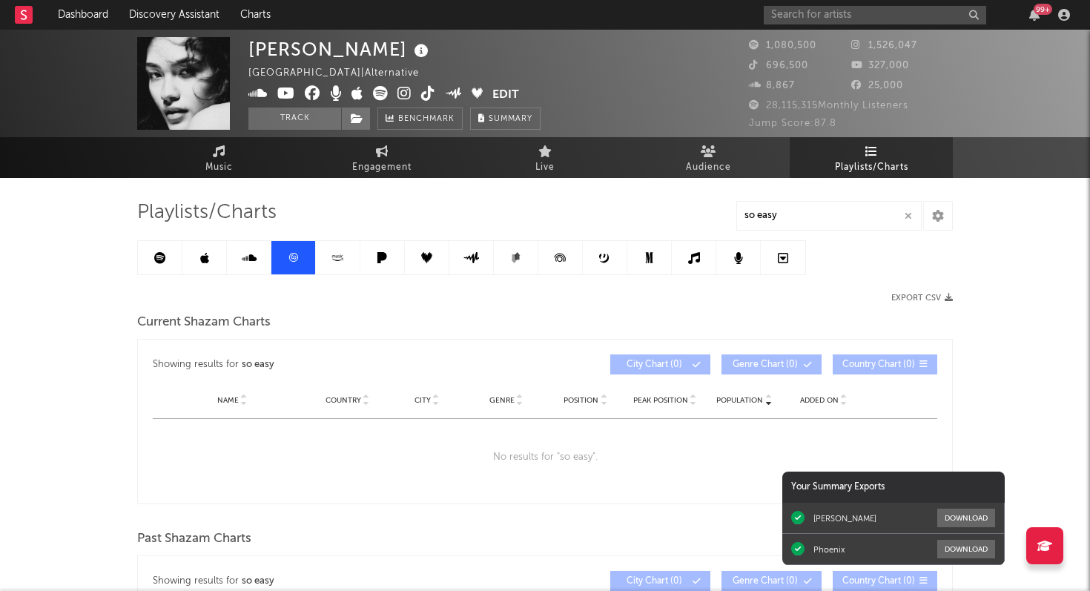
click at [908, 216] on icon "button" at bounding box center [908, 216] width 7 height 10
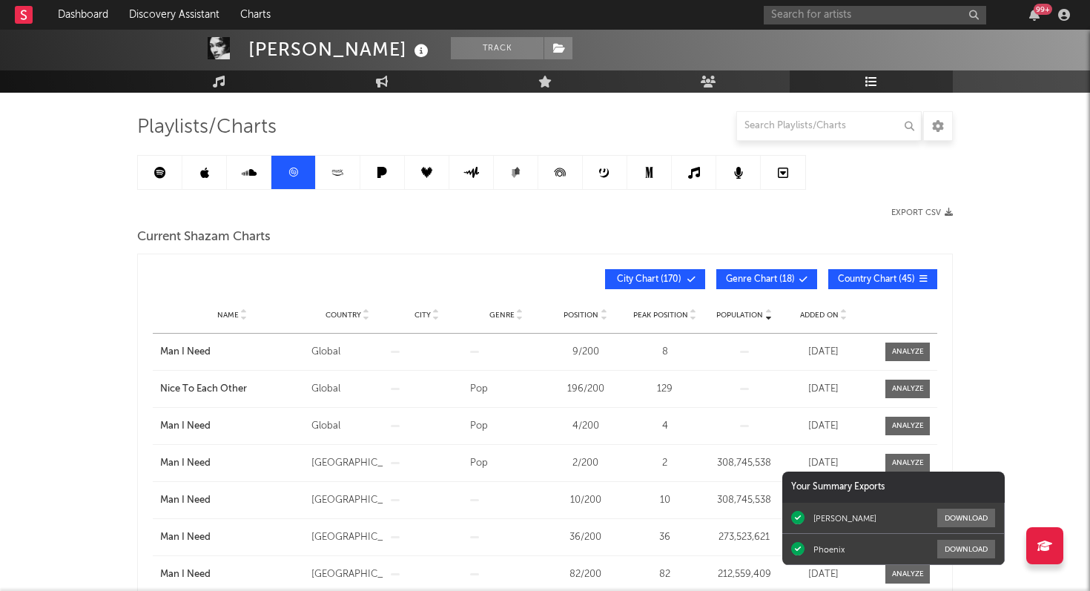
scroll to position [80, 0]
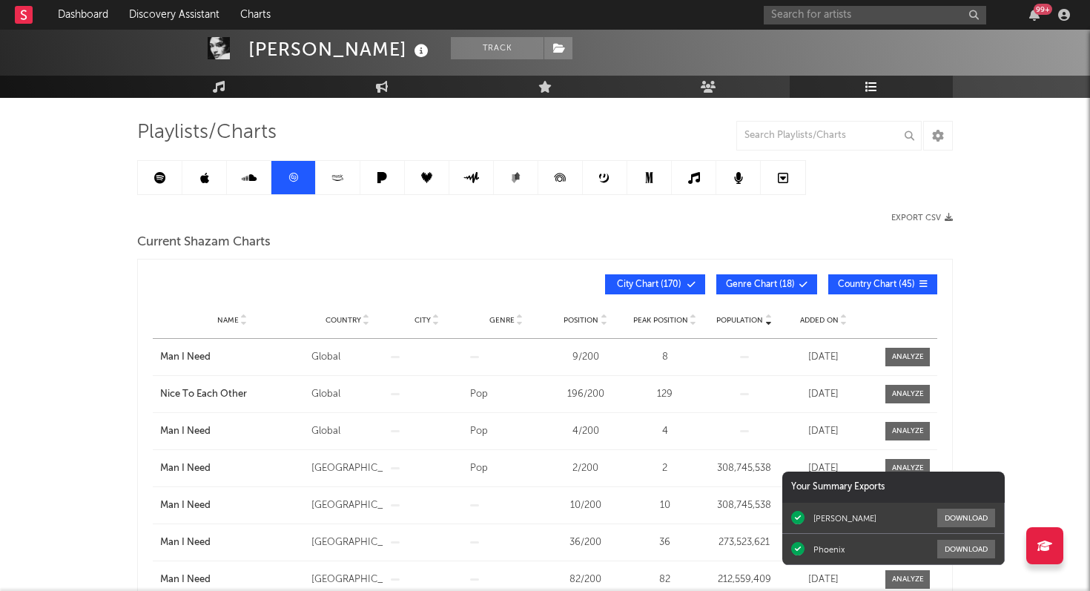
click at [661, 289] on span at bounding box center [660, 284] width 2 height 9
click at [746, 289] on button "Genre Chart ( 18 )" at bounding box center [767, 284] width 101 height 20
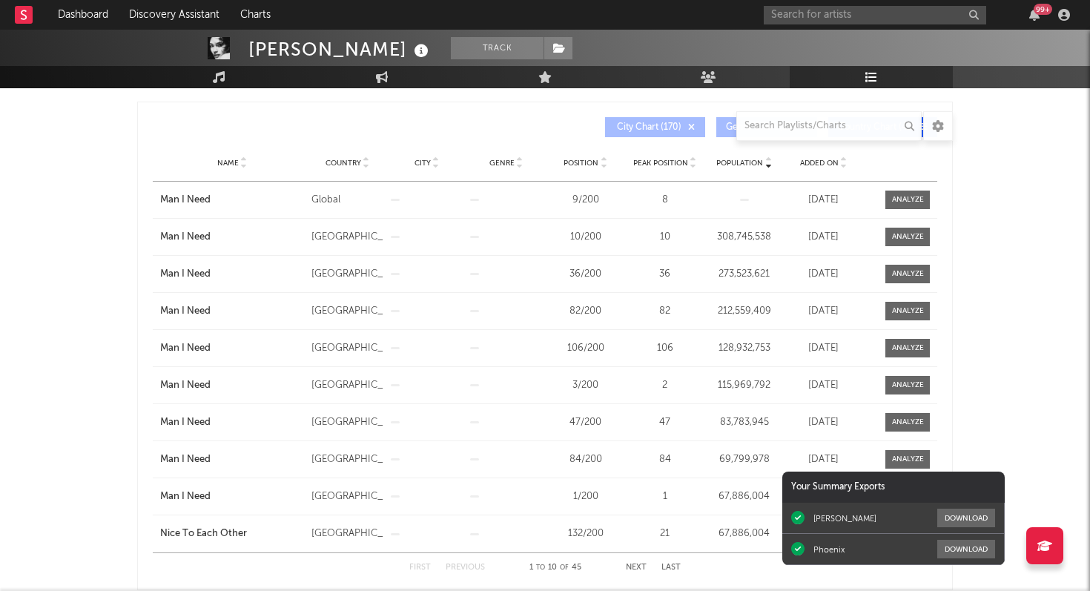
scroll to position [0, 0]
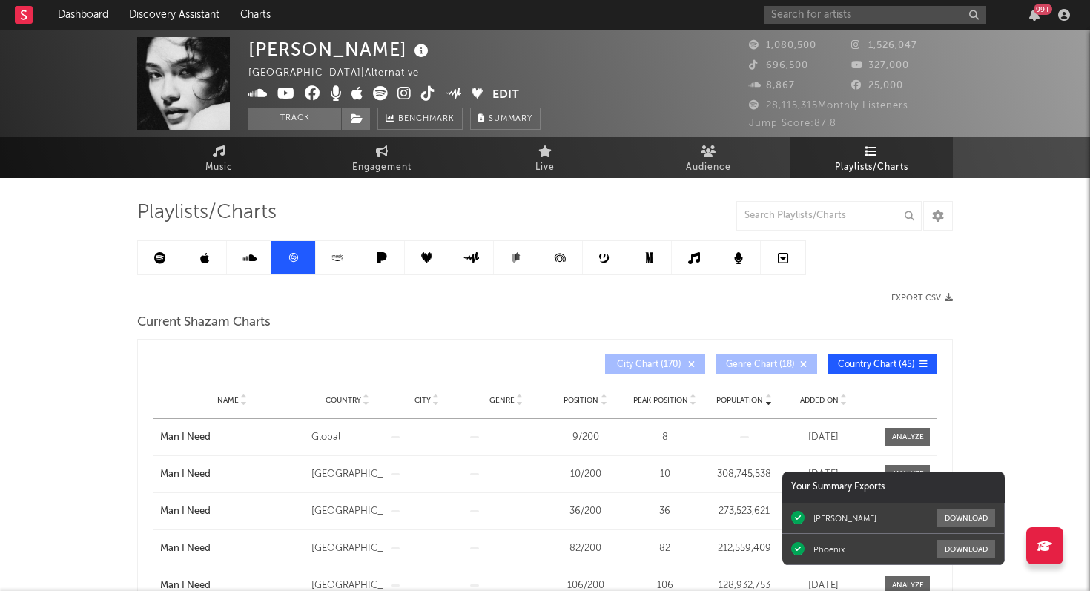
click at [210, 261] on link at bounding box center [204, 257] width 45 height 33
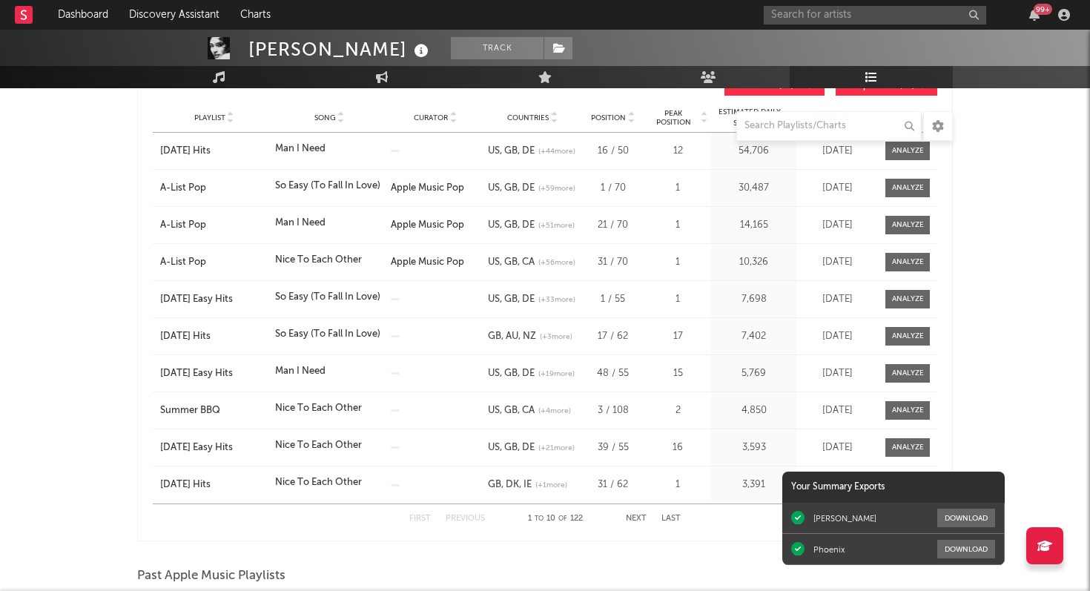
scroll to position [280, 0]
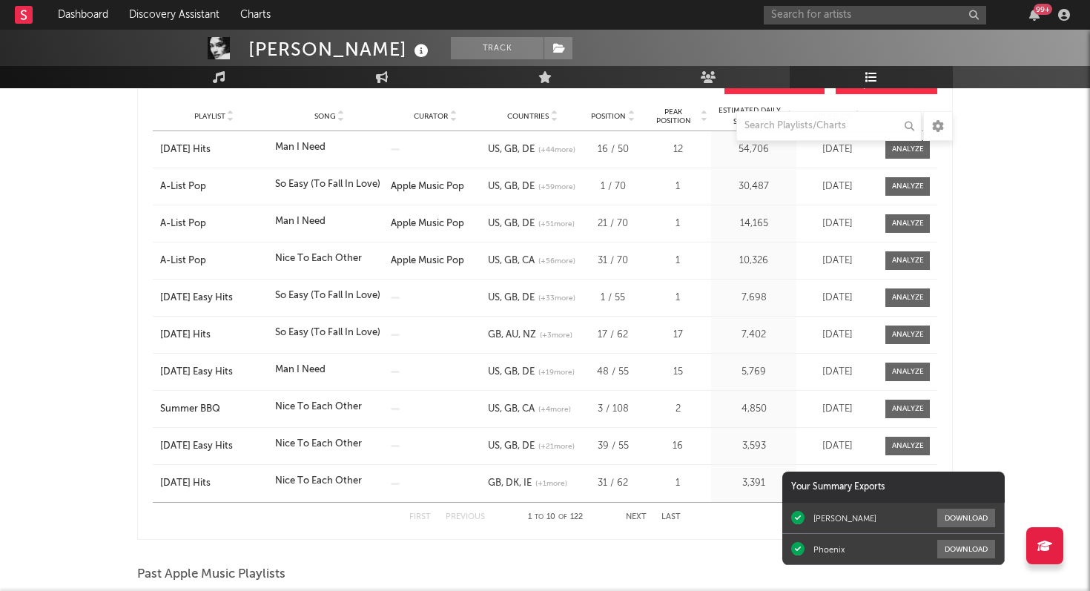
click at [636, 515] on button "Next" at bounding box center [636, 517] width 21 height 8
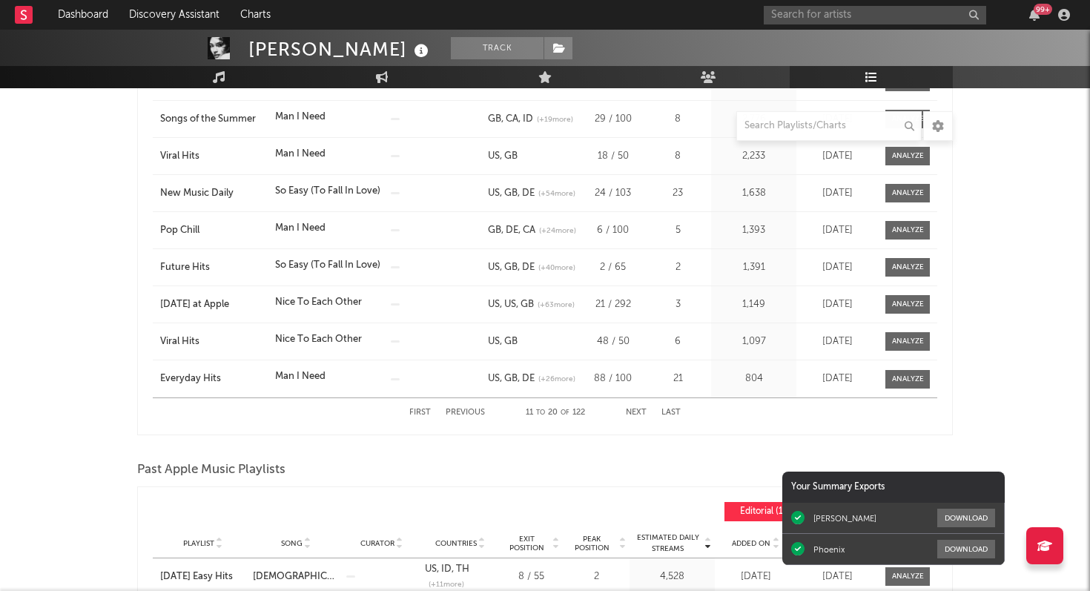
scroll to position [0, 0]
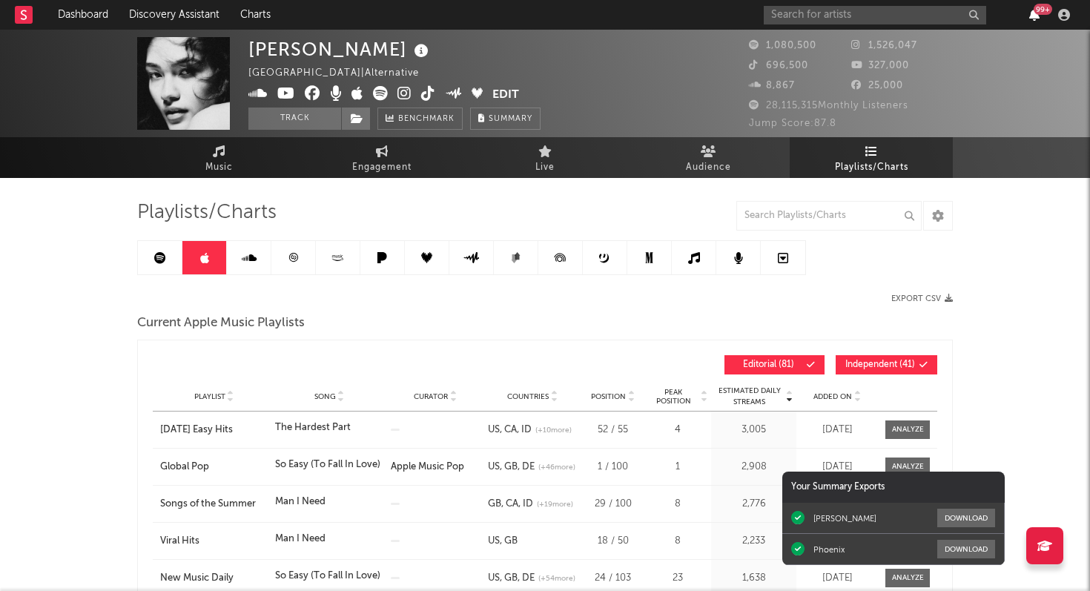
click at [1030, 18] on icon "button" at bounding box center [1035, 15] width 10 height 12
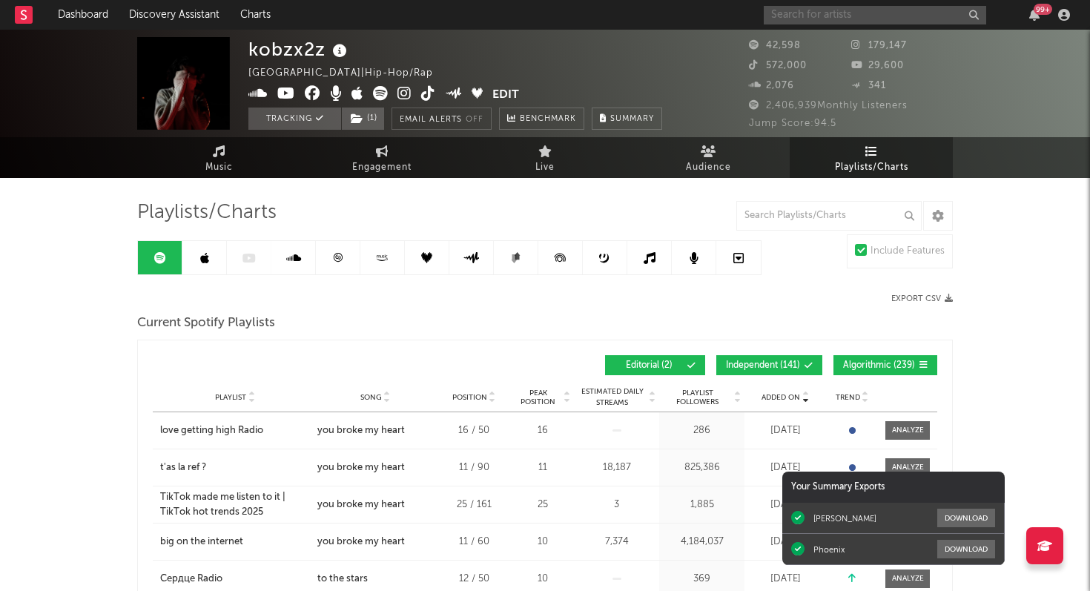
click at [805, 6] on input "text" at bounding box center [875, 15] width 223 height 19
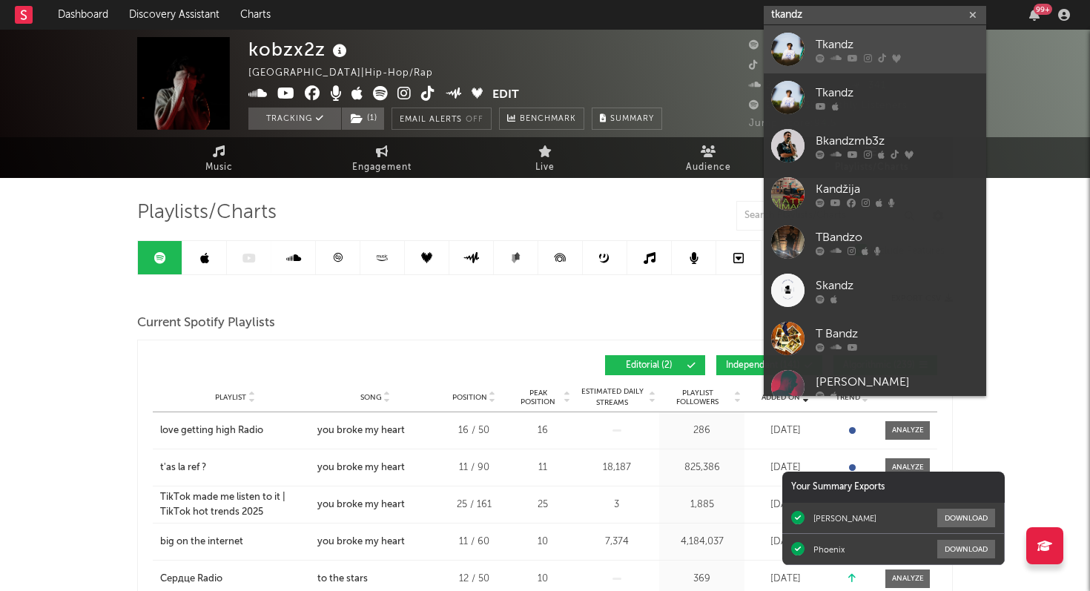
type input "tkandz"
click at [866, 48] on div "Tkandz" at bounding box center [897, 45] width 163 height 18
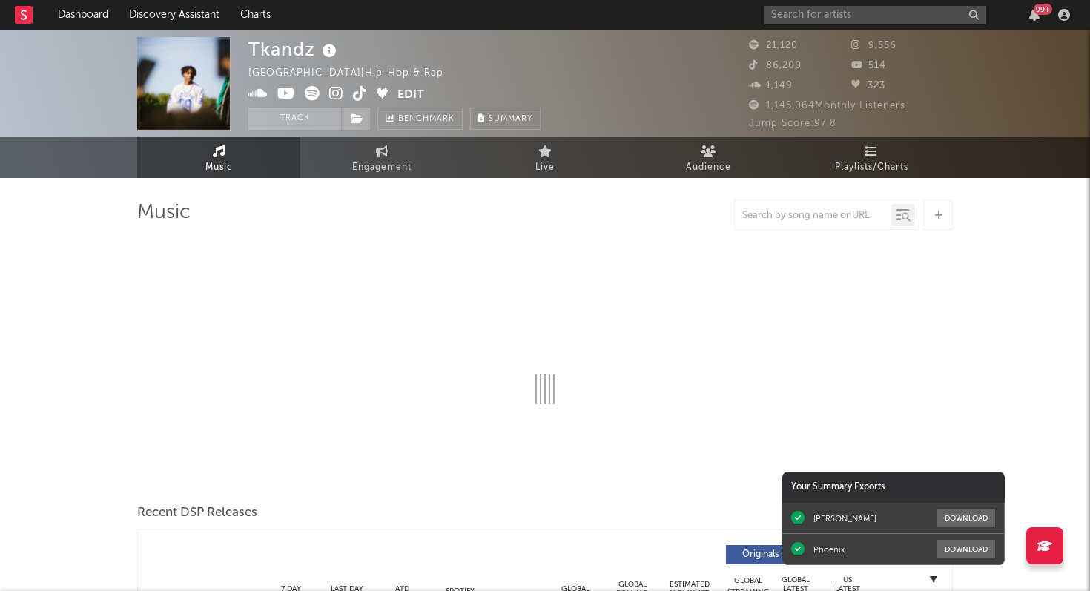
select select "6m"
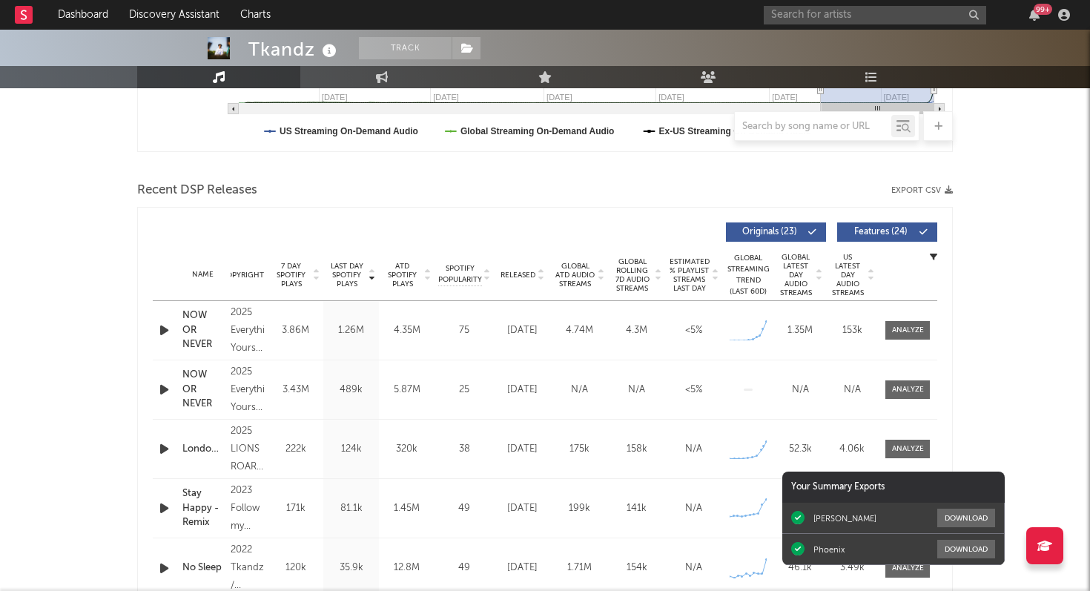
scroll to position [441, 0]
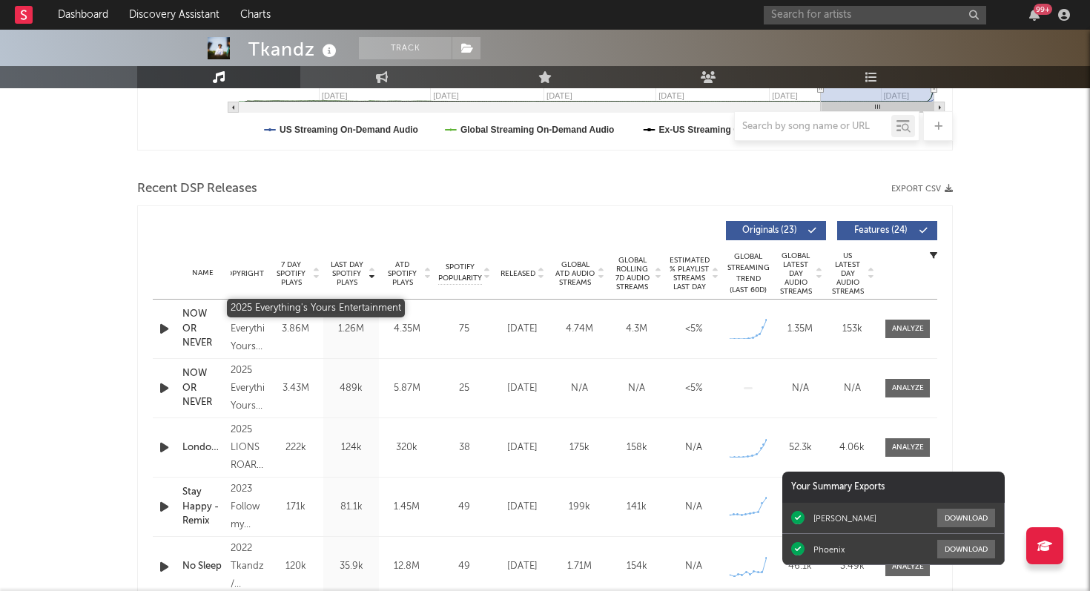
click at [243, 328] on div "2025 Everything's Yours Entertainment" at bounding box center [247, 329] width 33 height 53
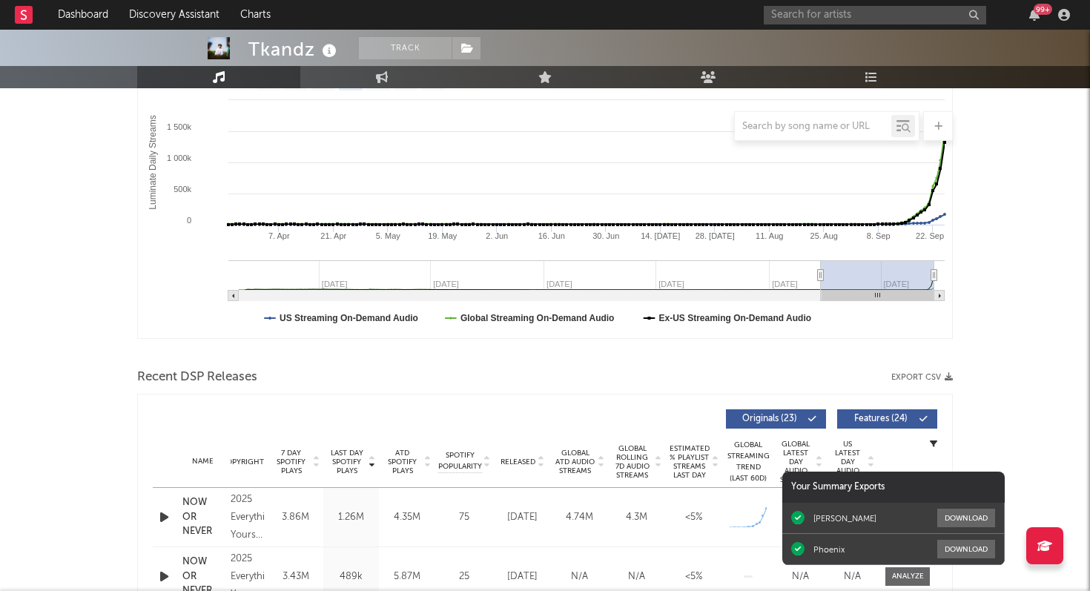
scroll to position [0, 0]
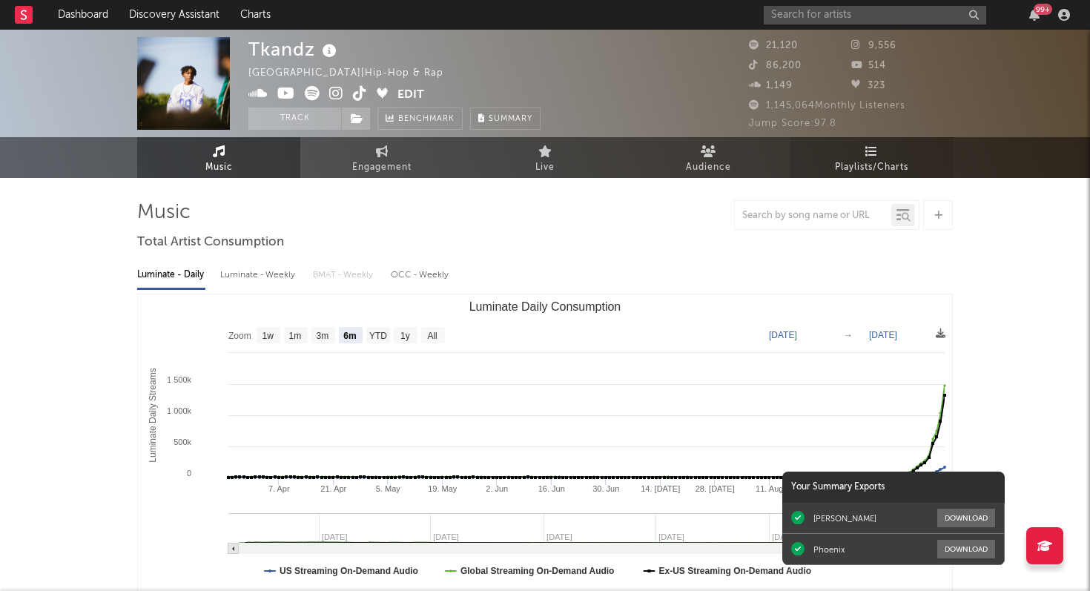
click at [878, 163] on span "Playlists/Charts" at bounding box center [871, 168] width 73 height 18
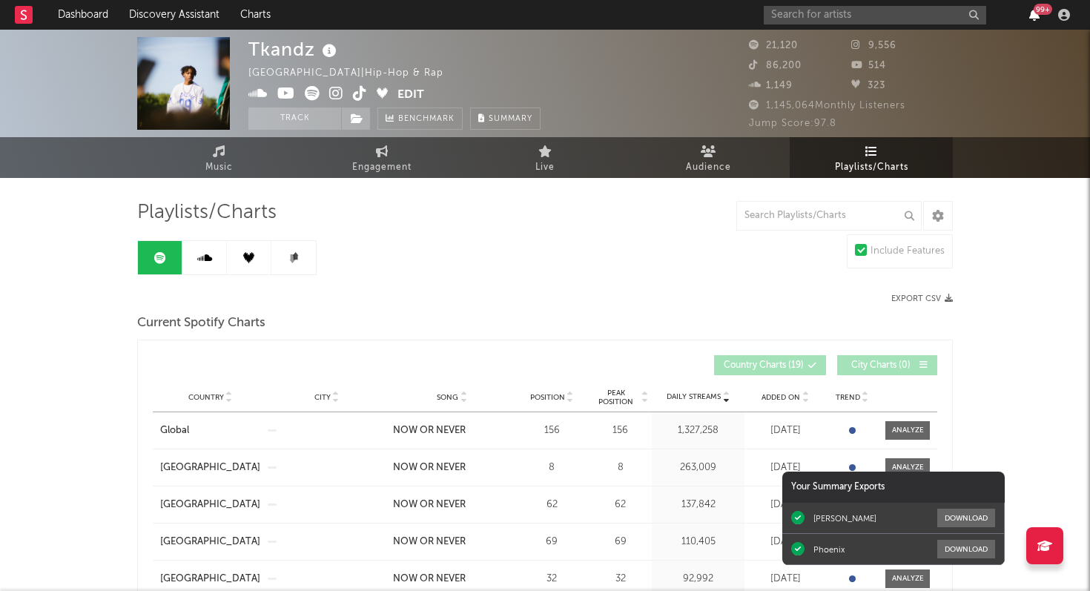
click at [1031, 15] on icon "button" at bounding box center [1035, 15] width 10 height 12
click at [215, 165] on span "Music" at bounding box center [218, 168] width 27 height 18
